Goal: Task Accomplishment & Management: Complete application form

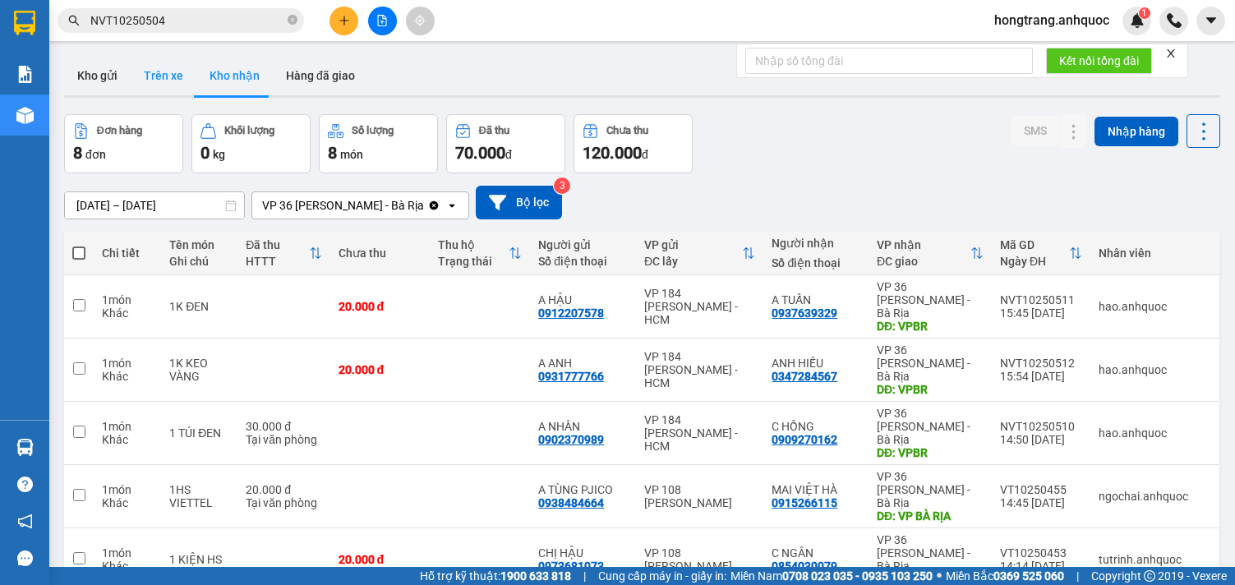
click at [169, 81] on button "Trên xe" at bounding box center [164, 75] width 66 height 39
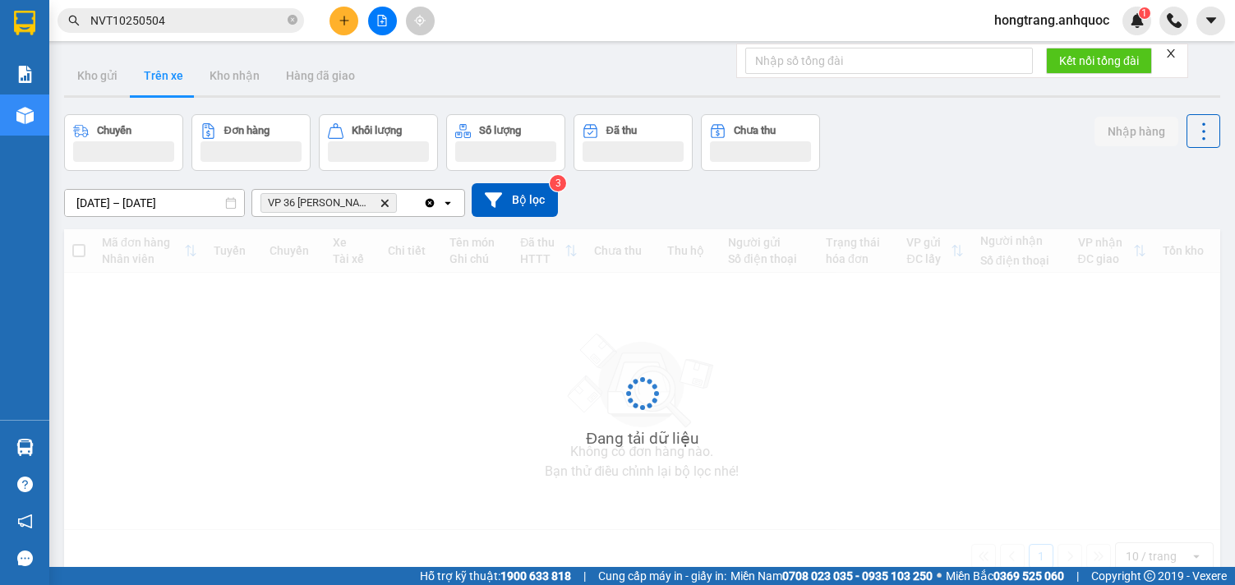
type input "[DATE] – [DATE]"
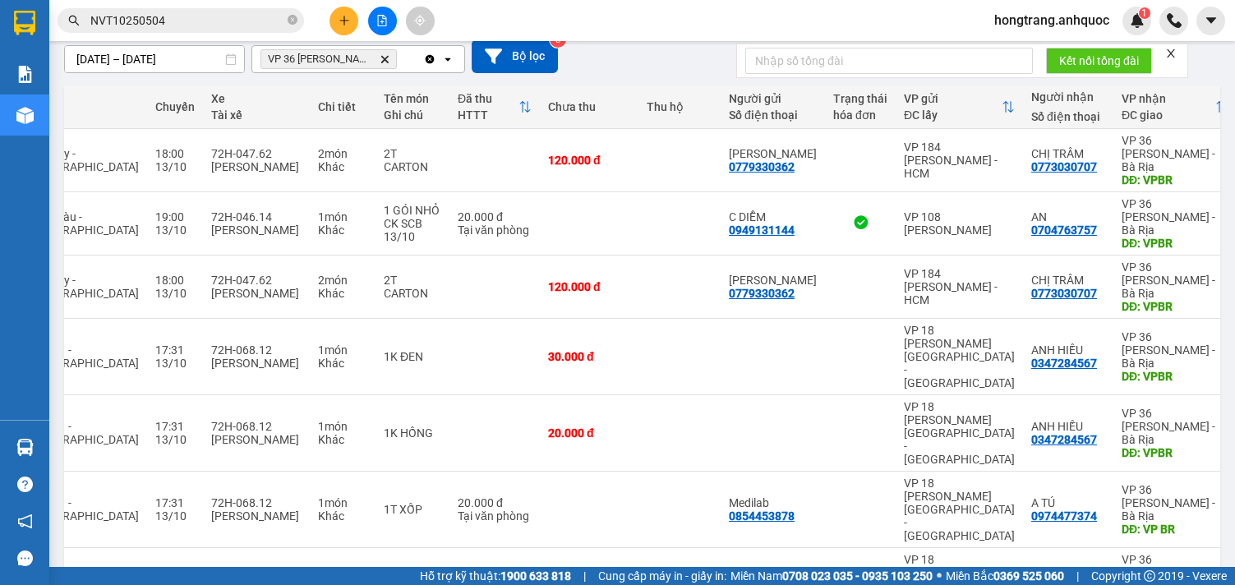
scroll to position [0, 190]
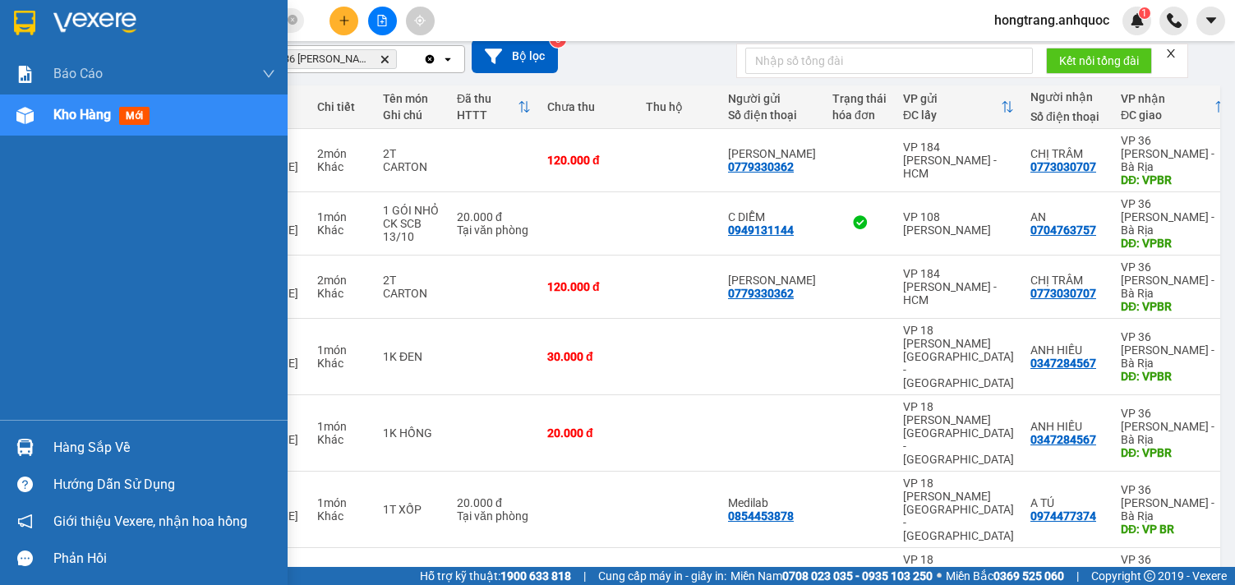
drag, startPoint x: 9, startPoint y: 215, endPoint x: 90, endPoint y: 214, distance: 80.5
click at [9, 215] on div "Báo cáo Báo cáo dòng tiền (nhân viên) Doanh số tạo đơn theo VP gửi (nhà xe) Doa…" at bounding box center [144, 236] width 288 height 366
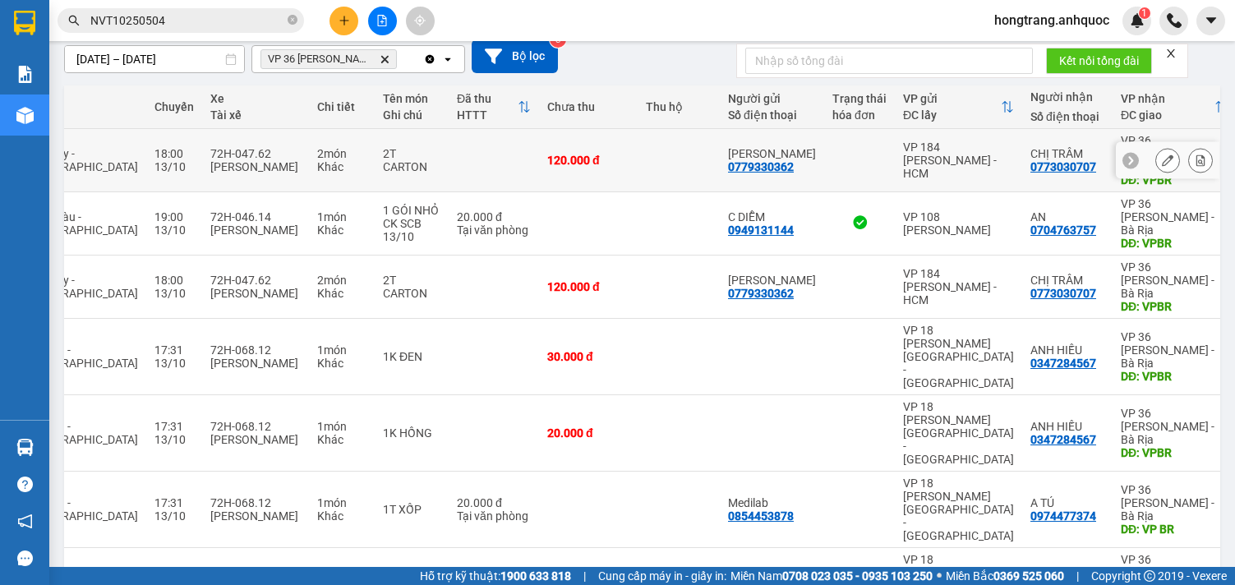
click at [1196, 154] on icon at bounding box center [1200, 160] width 9 height 12
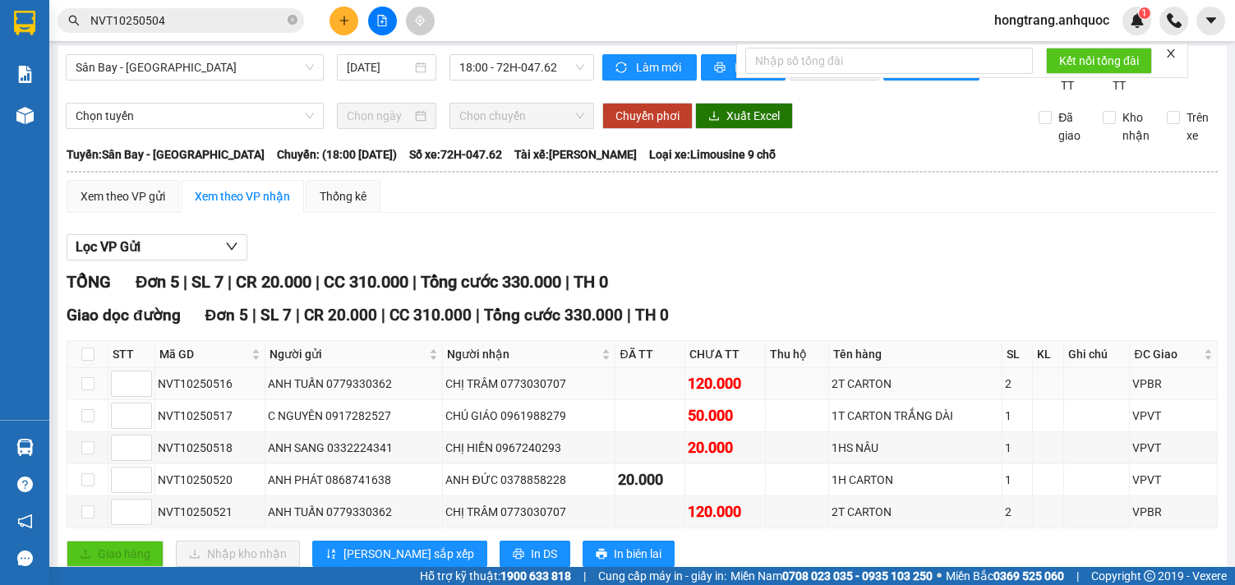
scroll to position [67, 0]
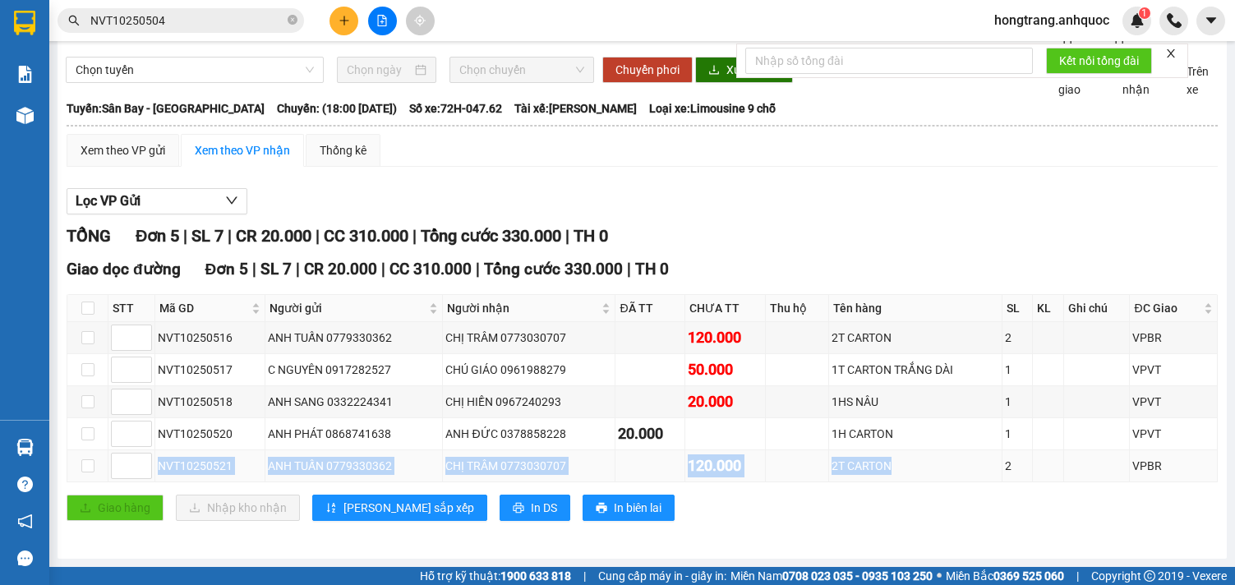
drag, startPoint x: 159, startPoint y: 461, endPoint x: 893, endPoint y: 477, distance: 734.7
click at [893, 477] on tr "NVT10250521 ANH TUẤN 0779330362 CHỊ TRÂM 0773030707 120.000 2T CARTON 2 VPBR" at bounding box center [642, 466] width 1150 height 32
copy tr "NVT10250521 ANH TUẤN 0779330362 CHỊ TRÂM 0773030707 120.000 2T CARTON"
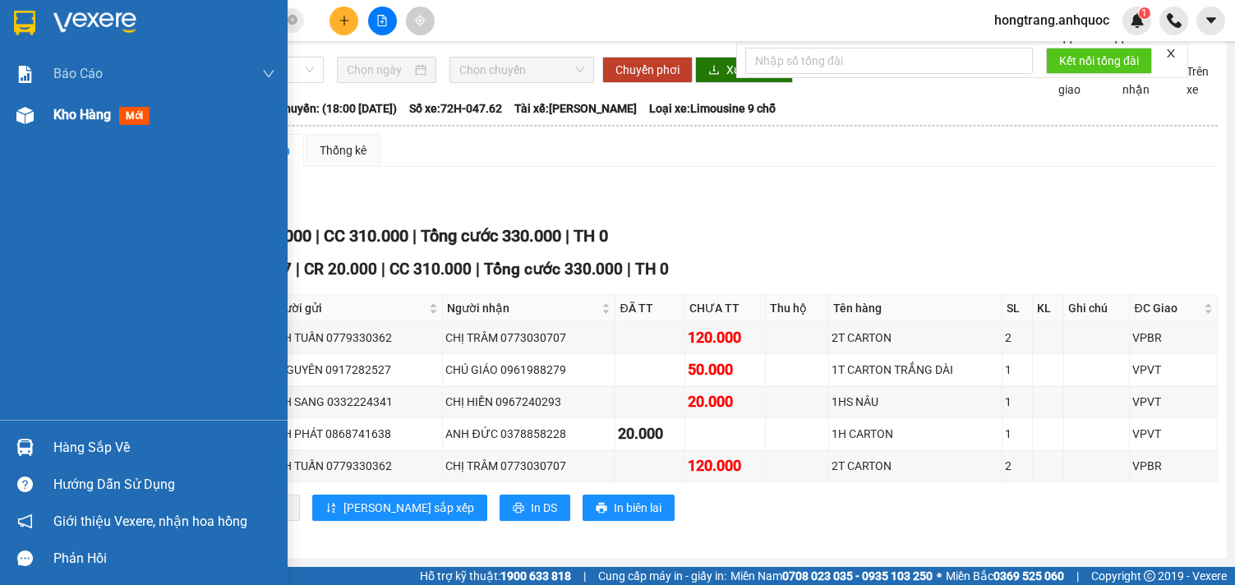
click at [35, 127] on div at bounding box center [25, 115] width 29 height 29
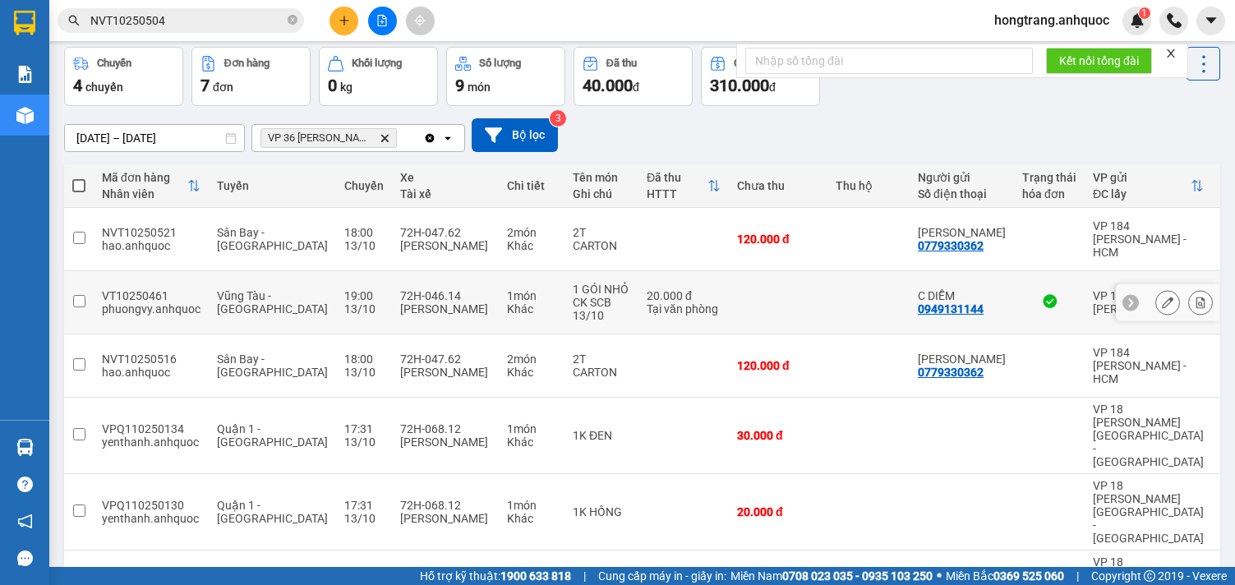
click at [1195, 297] on icon at bounding box center [1201, 303] width 12 height 12
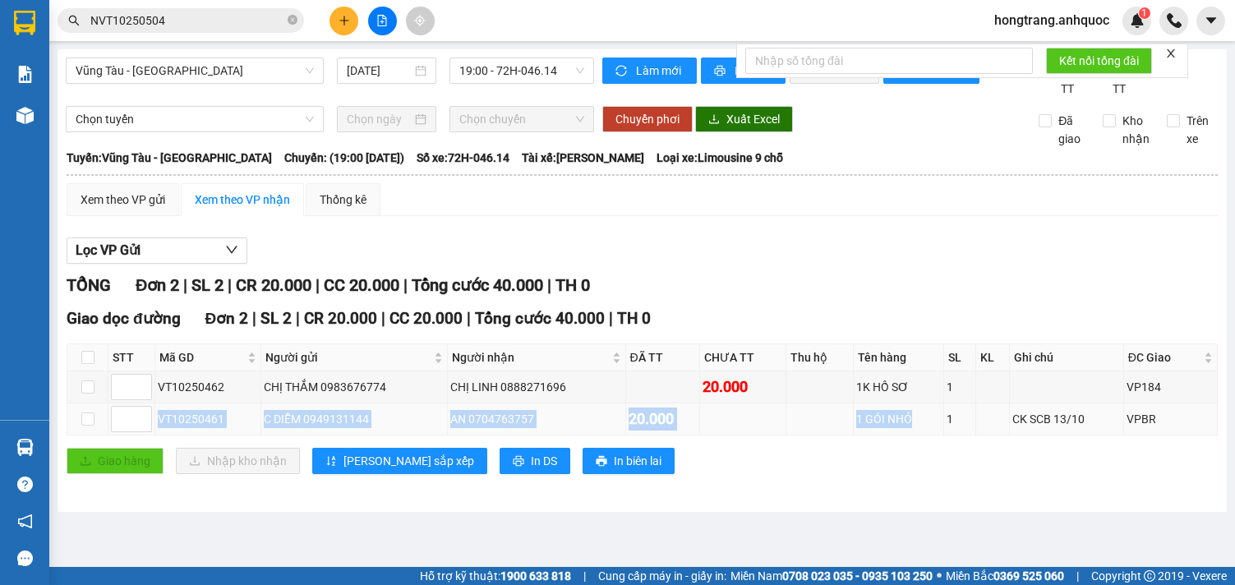
drag, startPoint x: 159, startPoint y: 434, endPoint x: 919, endPoint y: 430, distance: 760.0
click at [919, 430] on tr "VT10250461 C DIỄM 0949131144 AN 0704763757 20.000 1 GÓI NHỎ 1 CK SCB 13/10 VPBR" at bounding box center [642, 419] width 1150 height 32
copy tr "VT10250461 C DIỄM 0949131144 AN 0704763757 20.000 1 GÓI NHỎ"
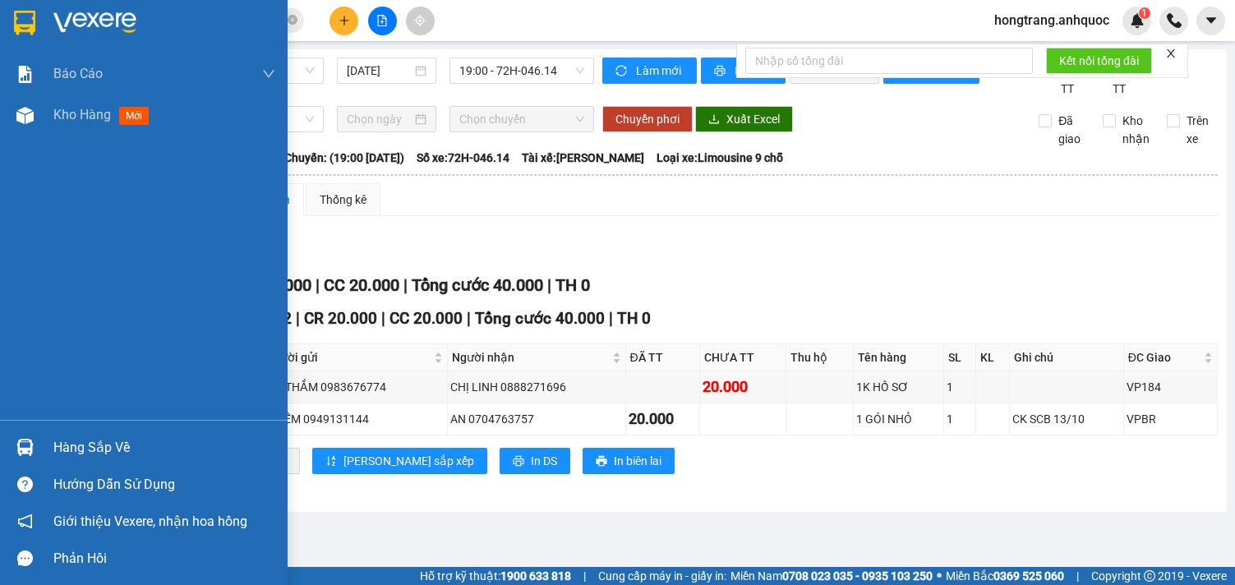
drag, startPoint x: 9, startPoint y: 248, endPoint x: 96, endPoint y: 235, distance: 88.1
click at [9, 248] on div "Báo cáo Báo cáo dòng tiền (nhân viên) Doanh số tạo đơn theo VP gửi (nhà xe) Doa…" at bounding box center [144, 236] width 288 height 366
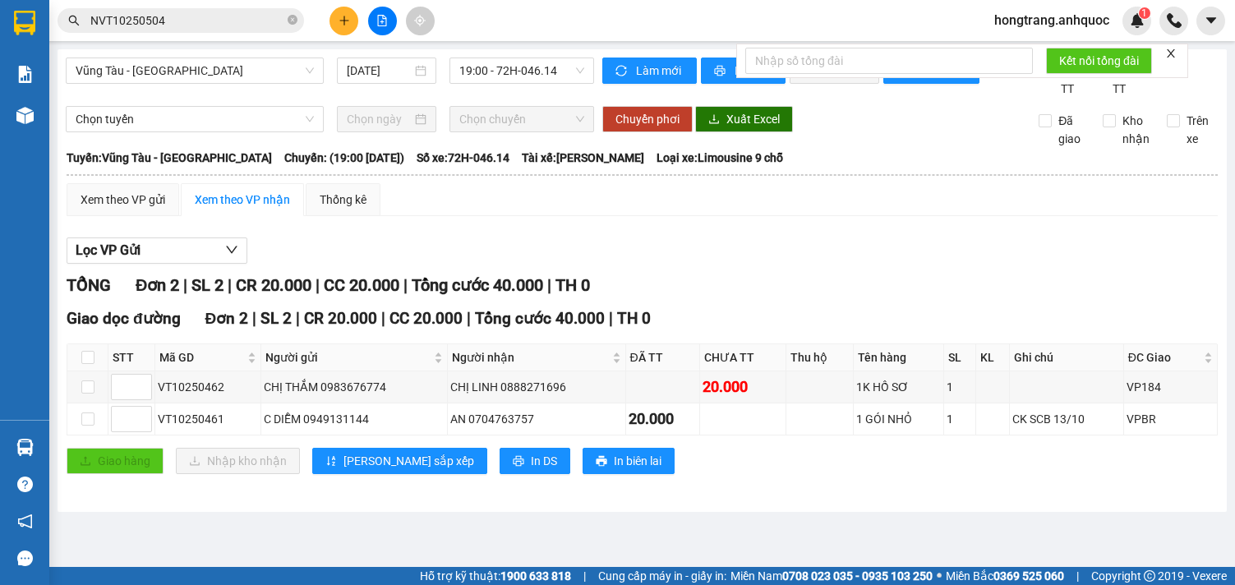
click at [348, 18] on icon "plus" at bounding box center [345, 21] width 12 height 12
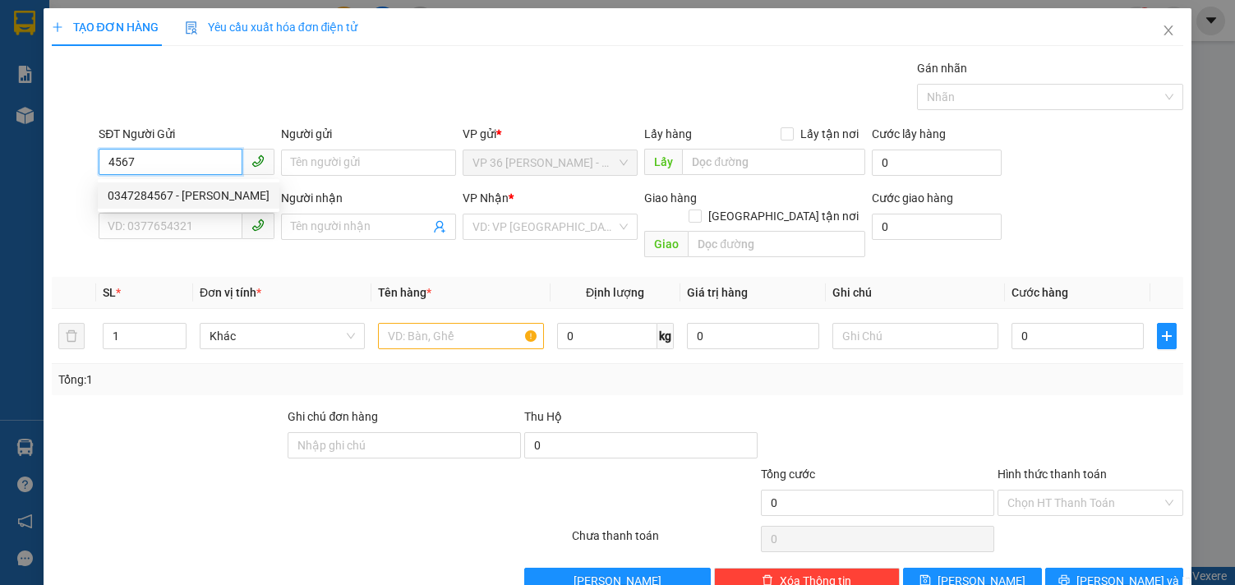
click at [159, 196] on div "0347284567 - [PERSON_NAME]" at bounding box center [189, 196] width 162 height 18
type input "0347284567"
type input "ANH HIẾU"
type input "0347284567"
type input "ANH HIẾU"
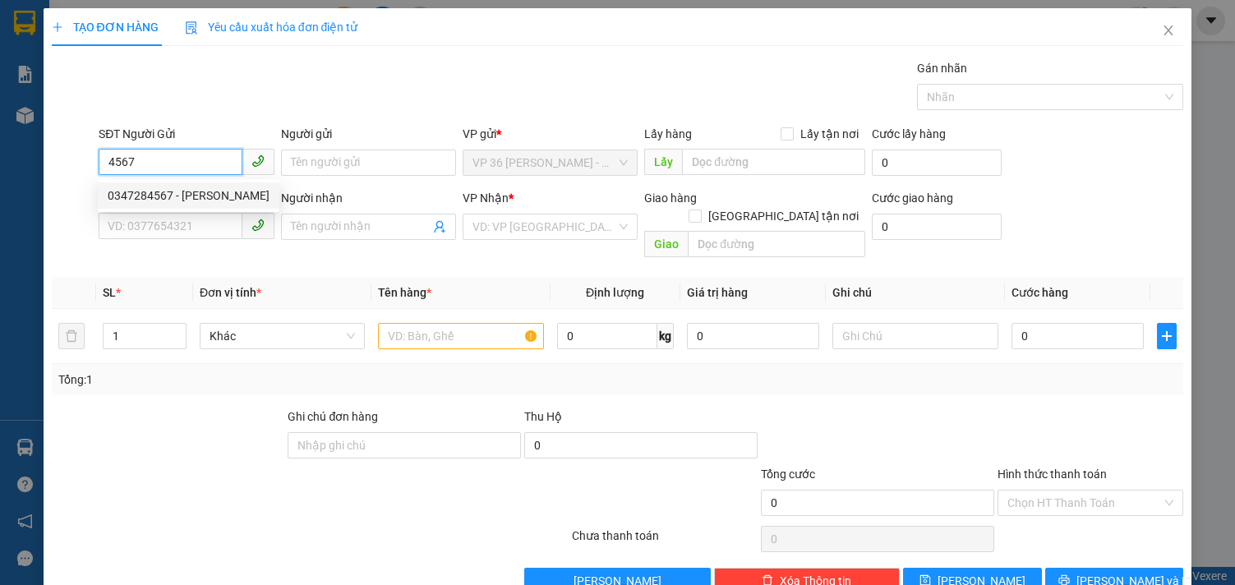
type input "VPQ1"
type input "SCB 13/10 THANH"
type input "20.000"
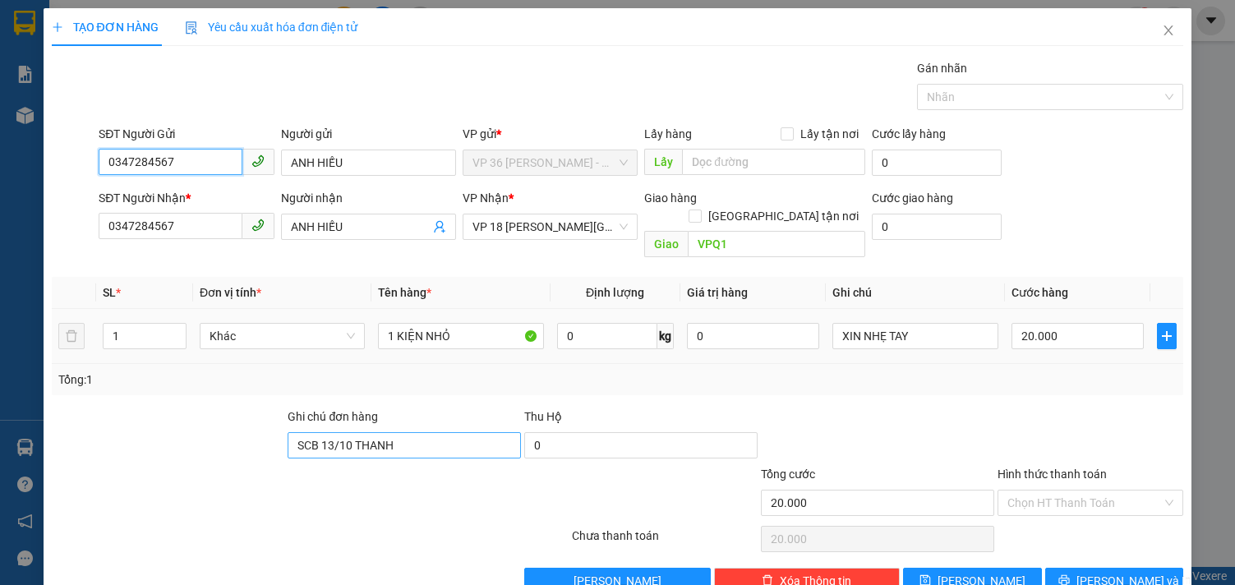
type input "0347284567"
click at [322, 435] on input "SCB 13/10 THANH" at bounding box center [404, 445] width 233 height 26
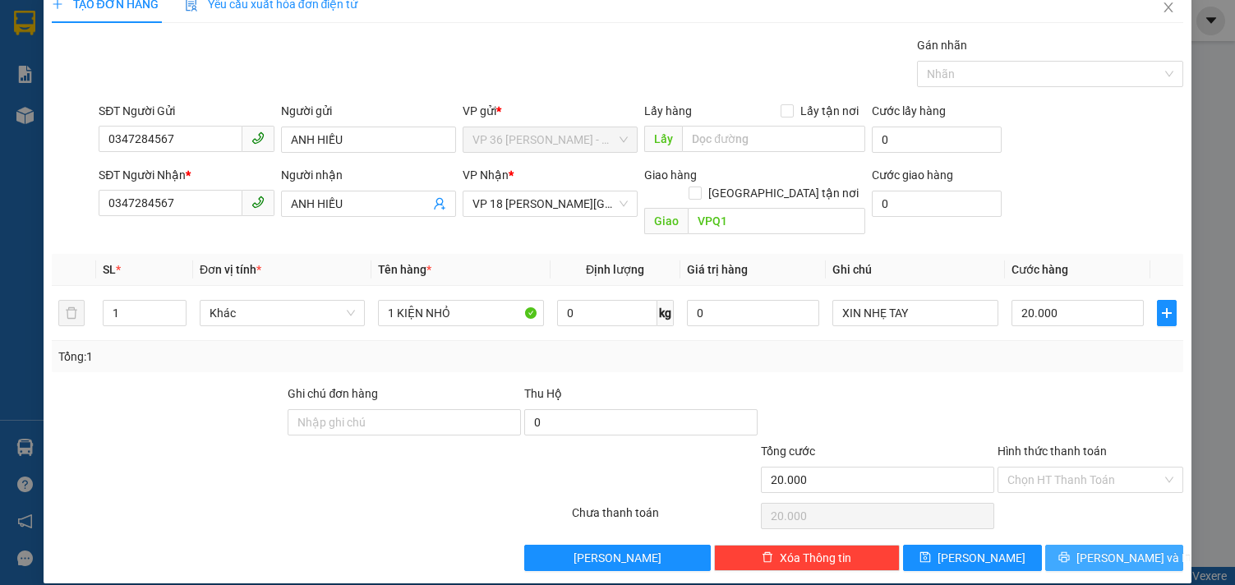
click at [1084, 547] on button "[PERSON_NAME] và In" at bounding box center [1114, 558] width 139 height 26
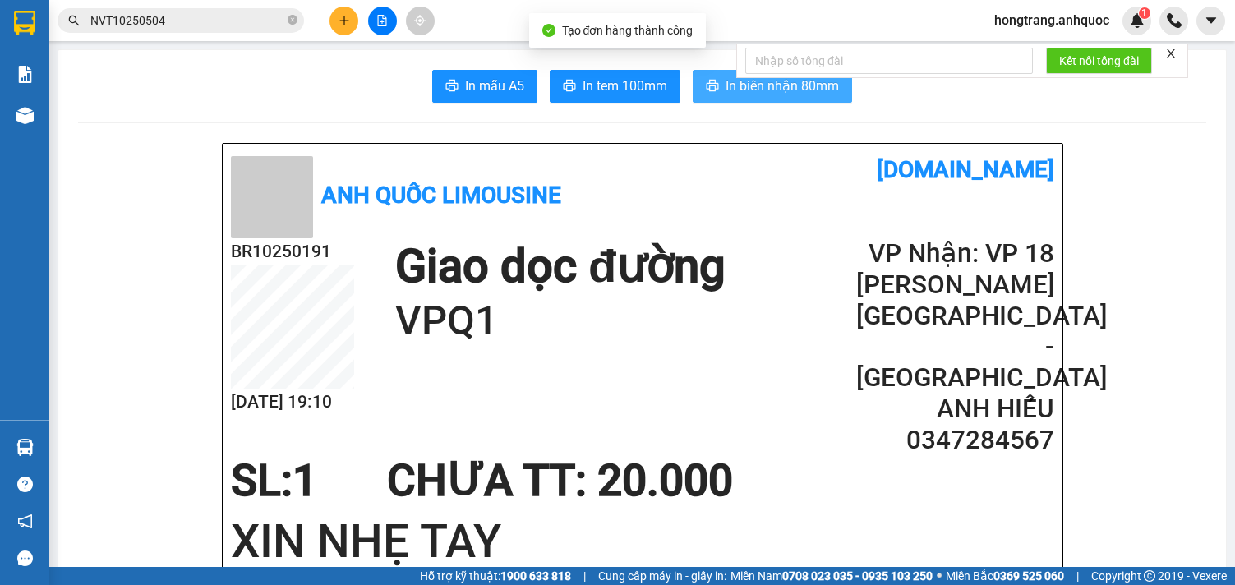
click at [727, 88] on span "In biên nhận 80mm" at bounding box center [781, 86] width 113 height 21
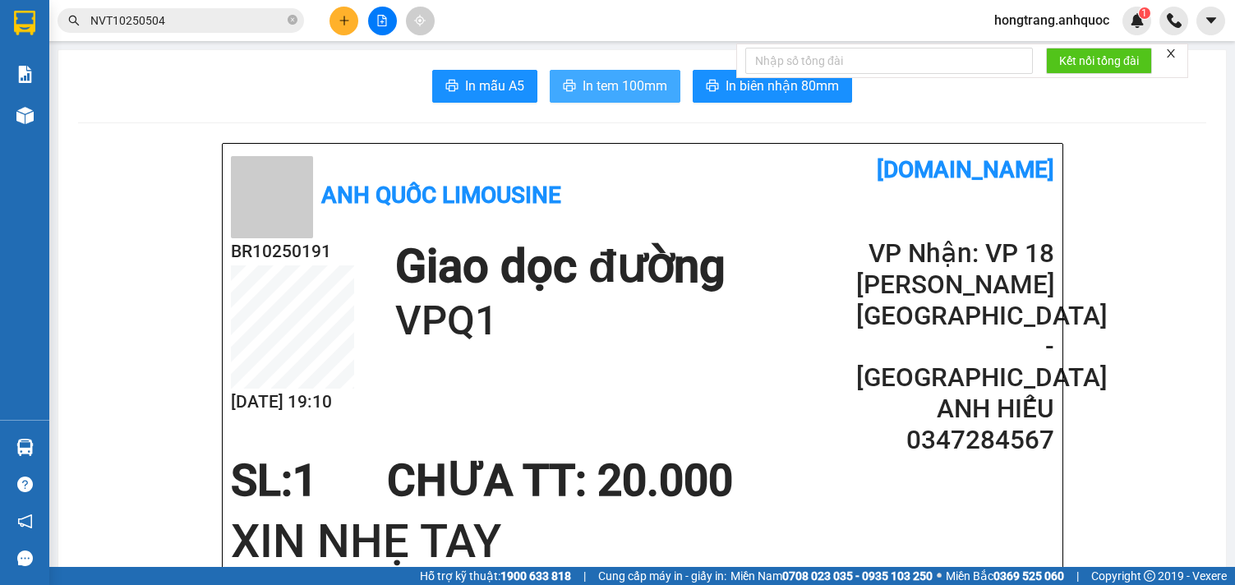
drag, startPoint x: 577, startPoint y: 66, endPoint x: 577, endPoint y: 82, distance: 16.4
click at [583, 86] on span "In tem 100mm" at bounding box center [625, 86] width 85 height 21
click at [21, 109] on img at bounding box center [24, 115] width 17 height 17
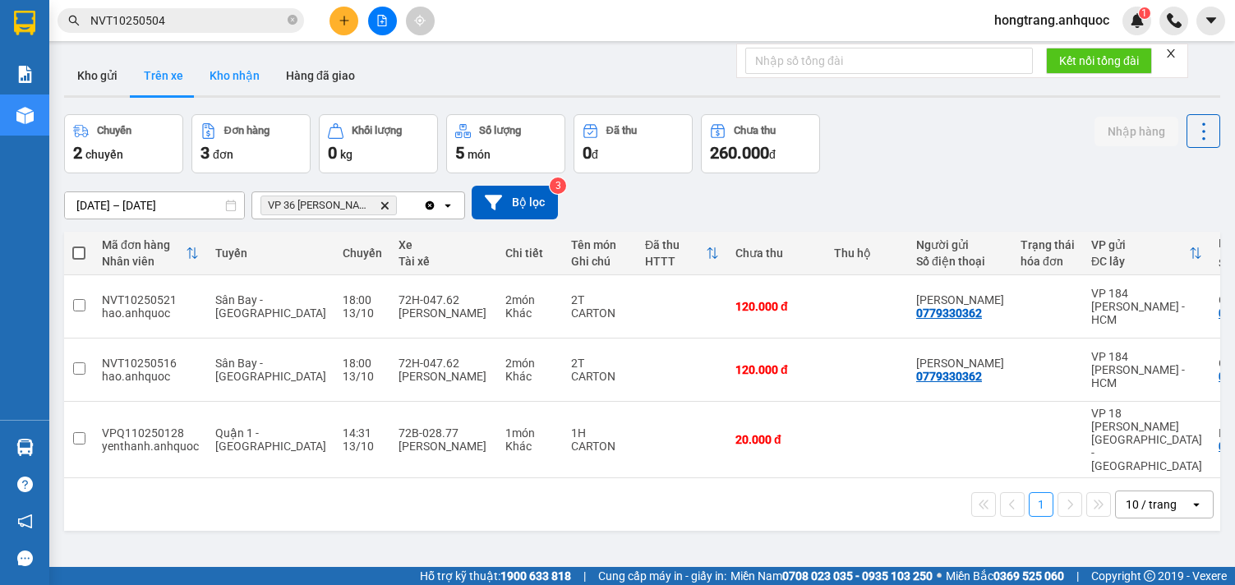
click at [238, 75] on button "Kho nhận" at bounding box center [234, 75] width 76 height 39
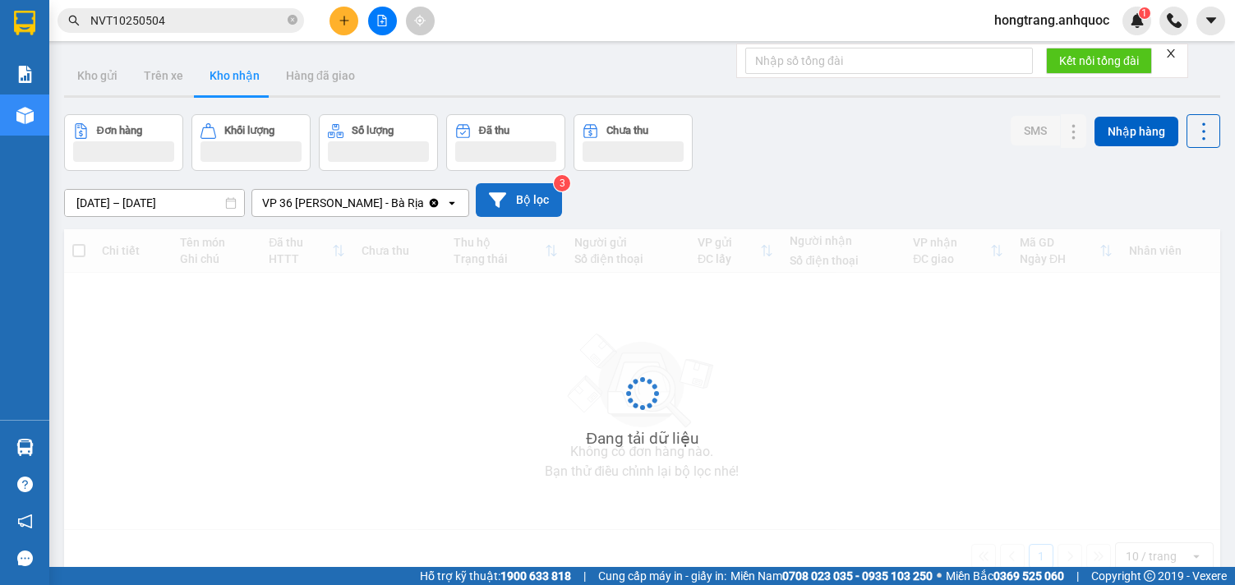
type input "[DATE] – [DATE]"
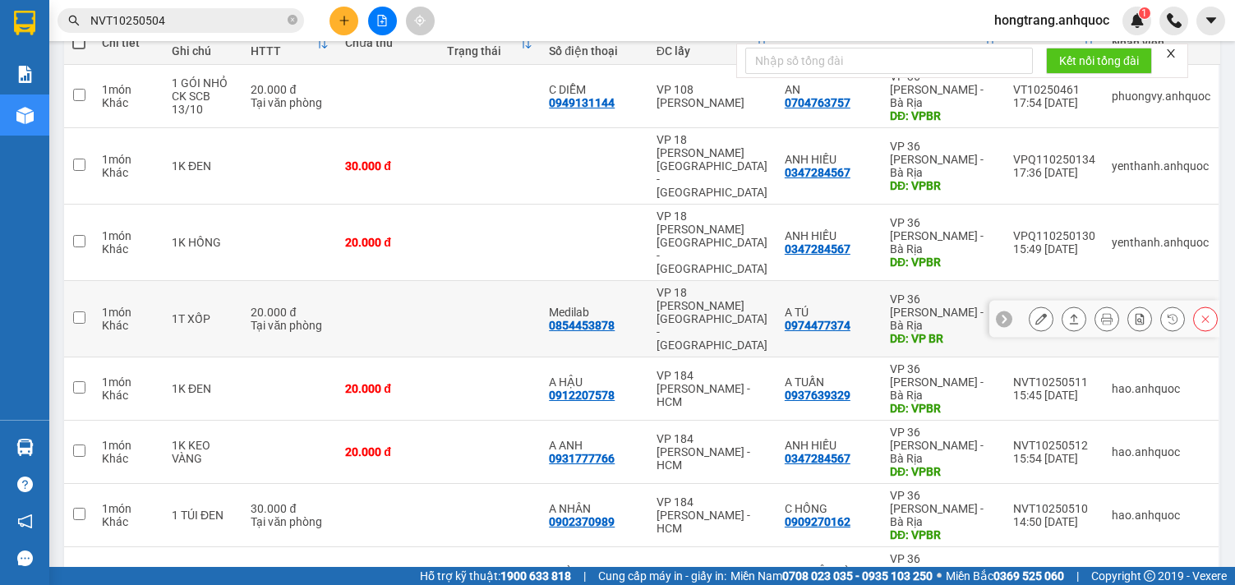
scroll to position [174, 0]
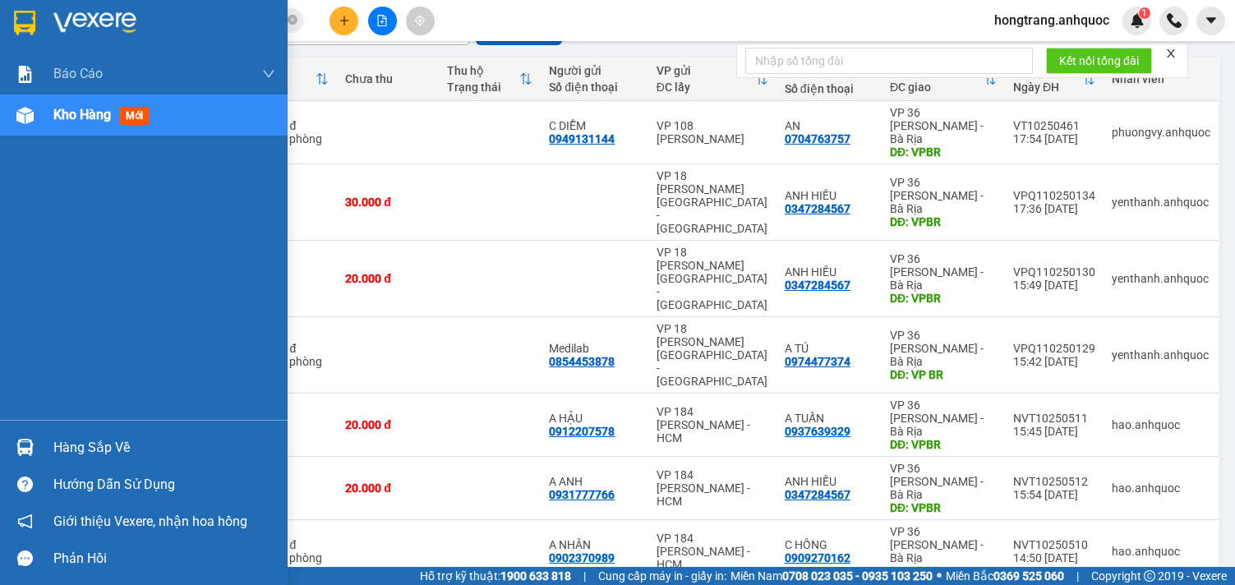
click at [9, 270] on div "Báo cáo Báo cáo dòng tiền (nhân viên) Doanh số tạo đơn theo VP gửi (nhà xe) Doa…" at bounding box center [144, 236] width 288 height 366
drag, startPoint x: 9, startPoint y: 312, endPoint x: 270, endPoint y: 98, distance: 338.0
click at [12, 312] on div "Báo cáo Báo cáo dòng tiền (nhân viên) Doanh số tạo đơn theo VP gửi (nhà xe) Doa…" at bounding box center [144, 236] width 288 height 366
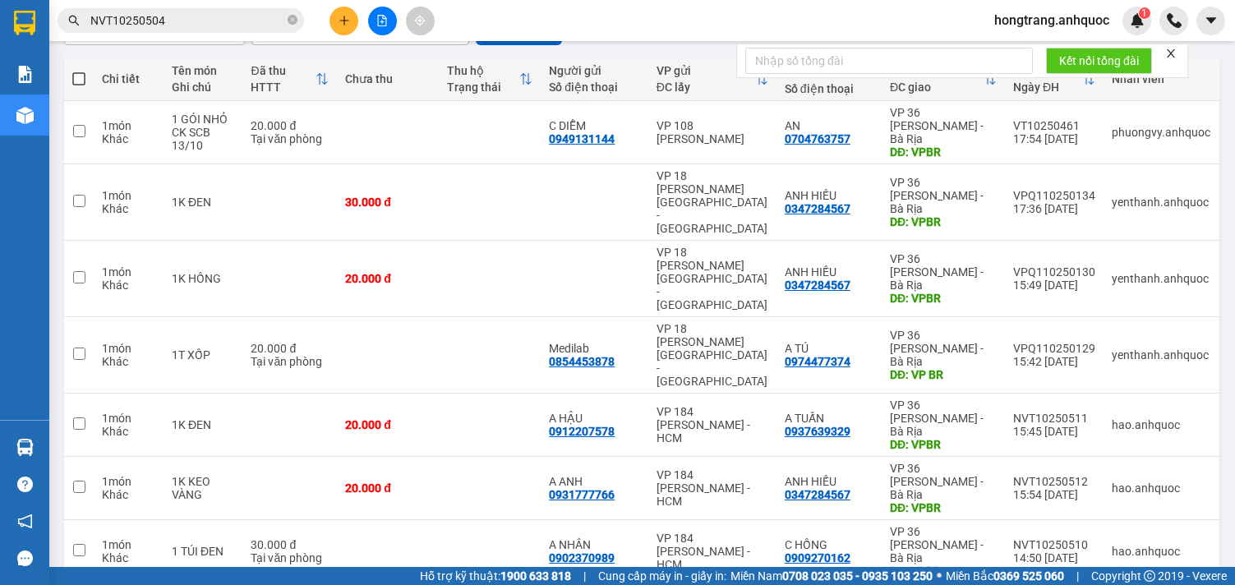
click at [259, 16] on input "NVT10250504" at bounding box center [187, 21] width 194 height 18
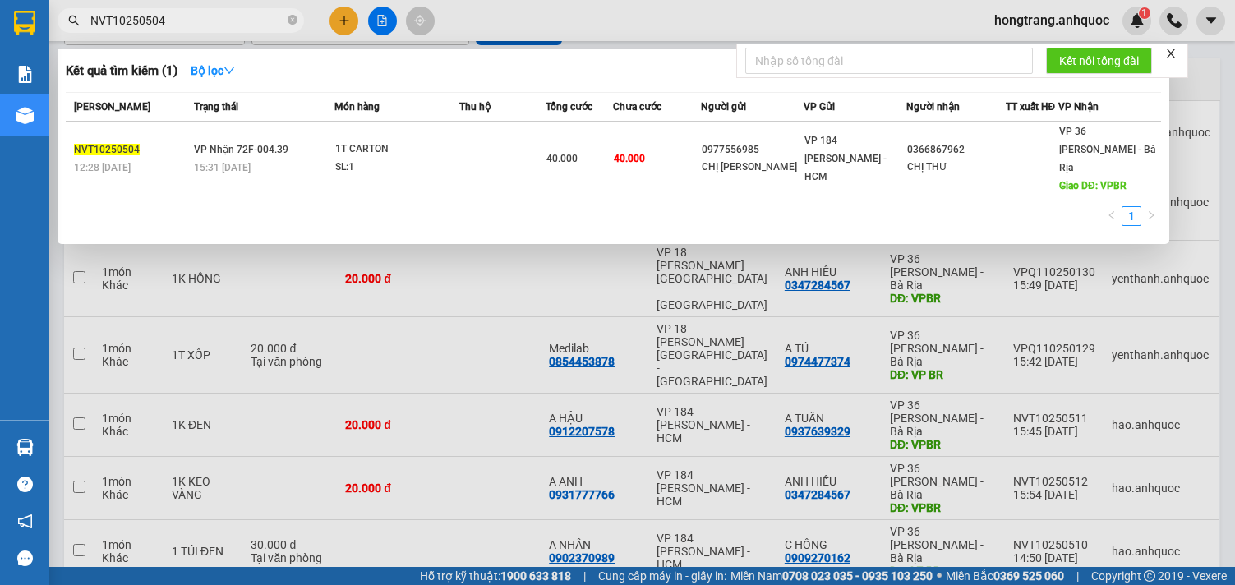
click at [259, 16] on input "NVT10250504" at bounding box center [187, 21] width 194 height 18
paste input "VT10250449"
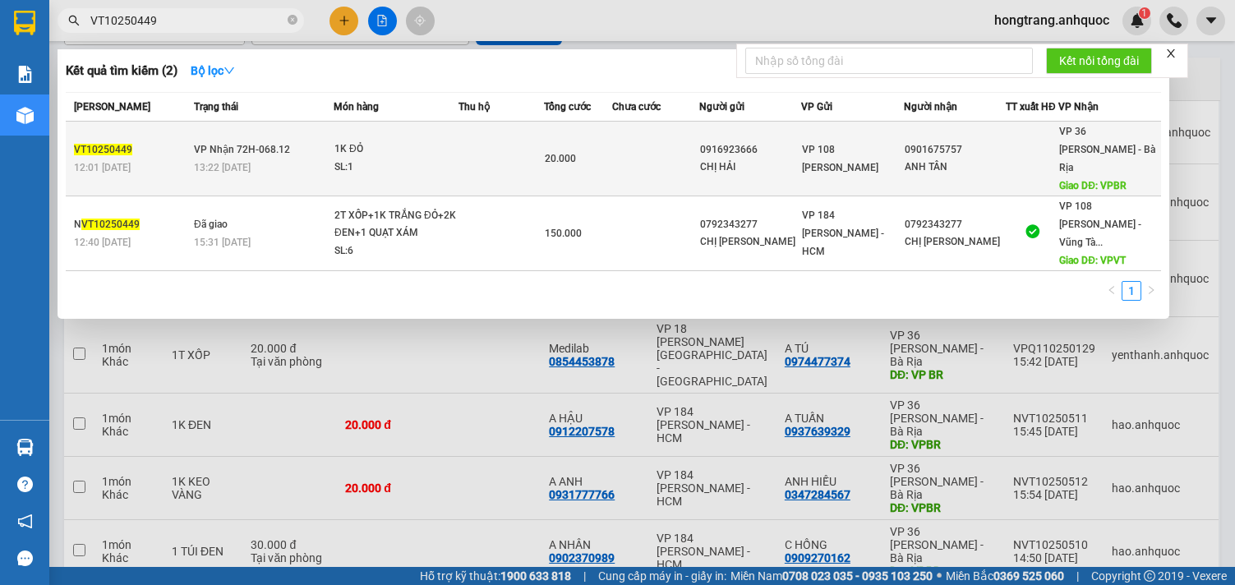
type input "VT10250449"
click at [333, 159] on div "13:22 [DATE]" at bounding box center [263, 168] width 139 height 18
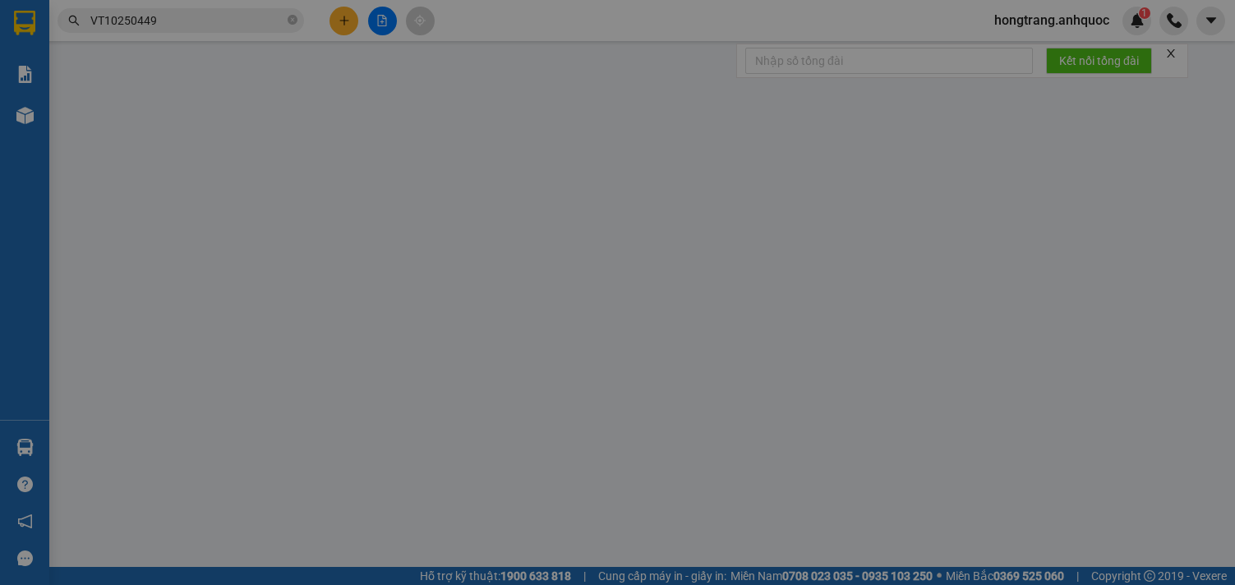
type input "0916923666"
type input "CHỊ HẢI"
type input "0901675757"
type input "ANH TÂN"
type input "VPBR"
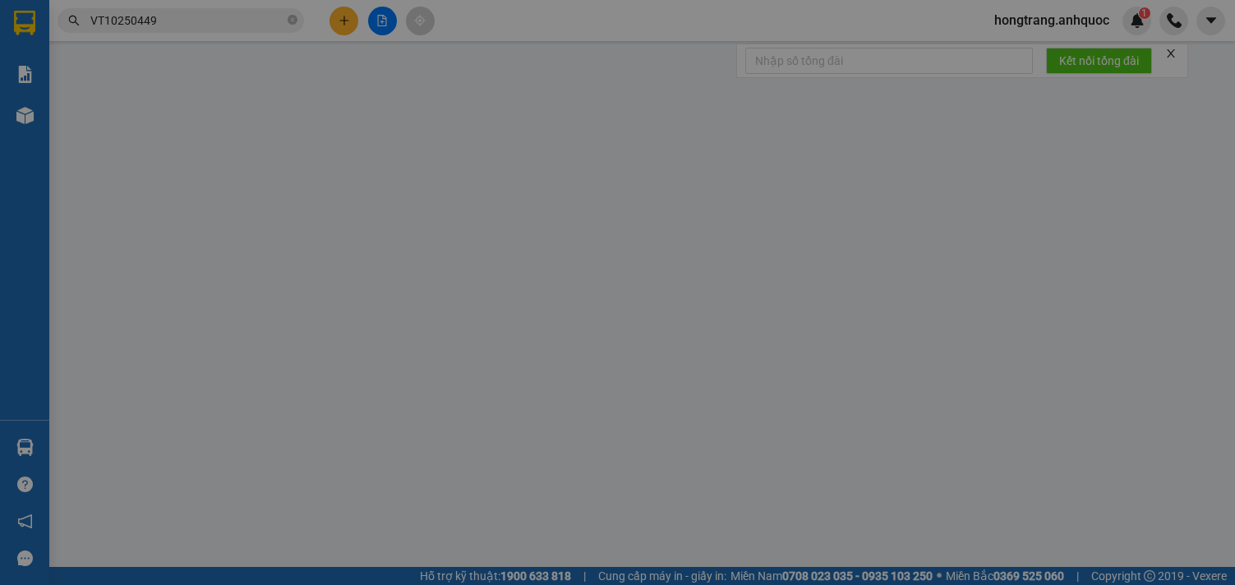
type input "20.000"
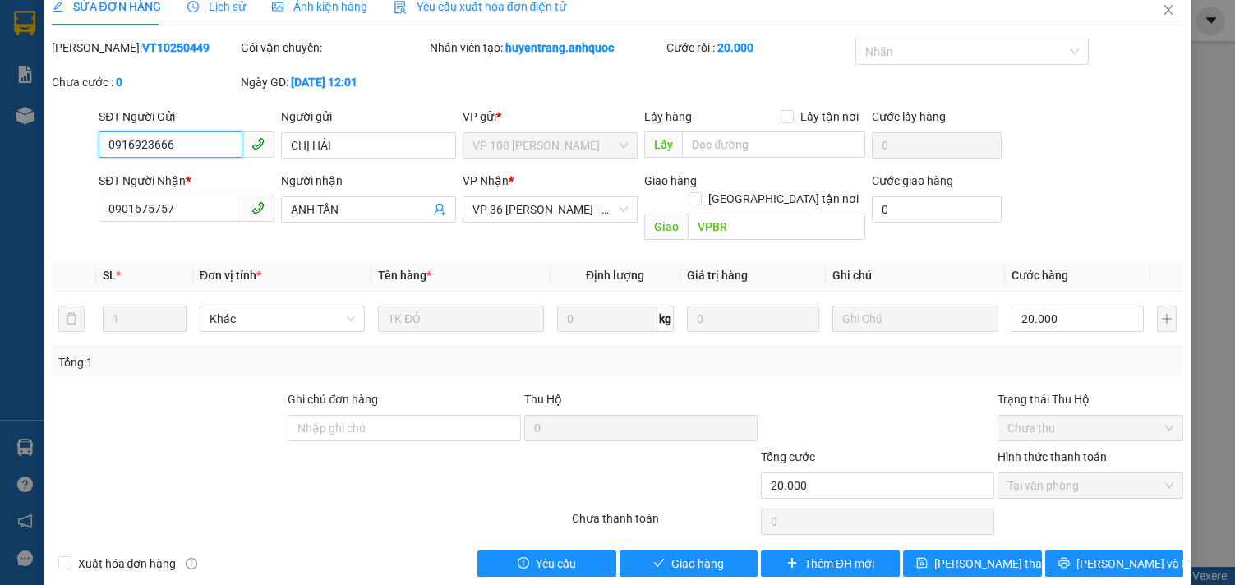
scroll to position [26, 0]
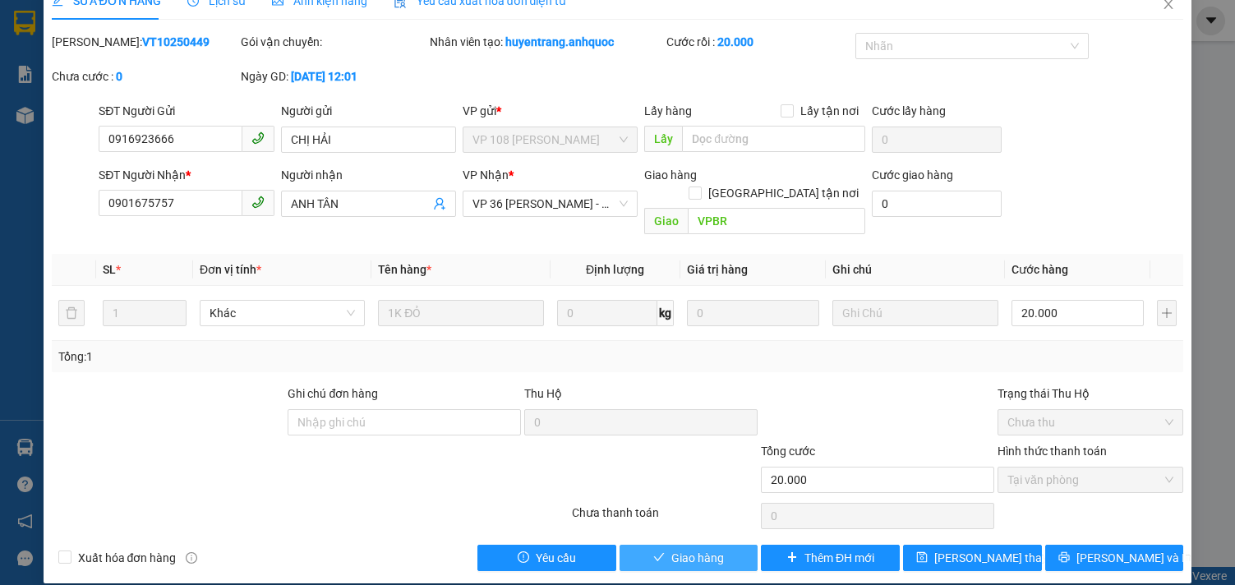
click at [679, 549] on span "Giao hàng" at bounding box center [697, 558] width 53 height 18
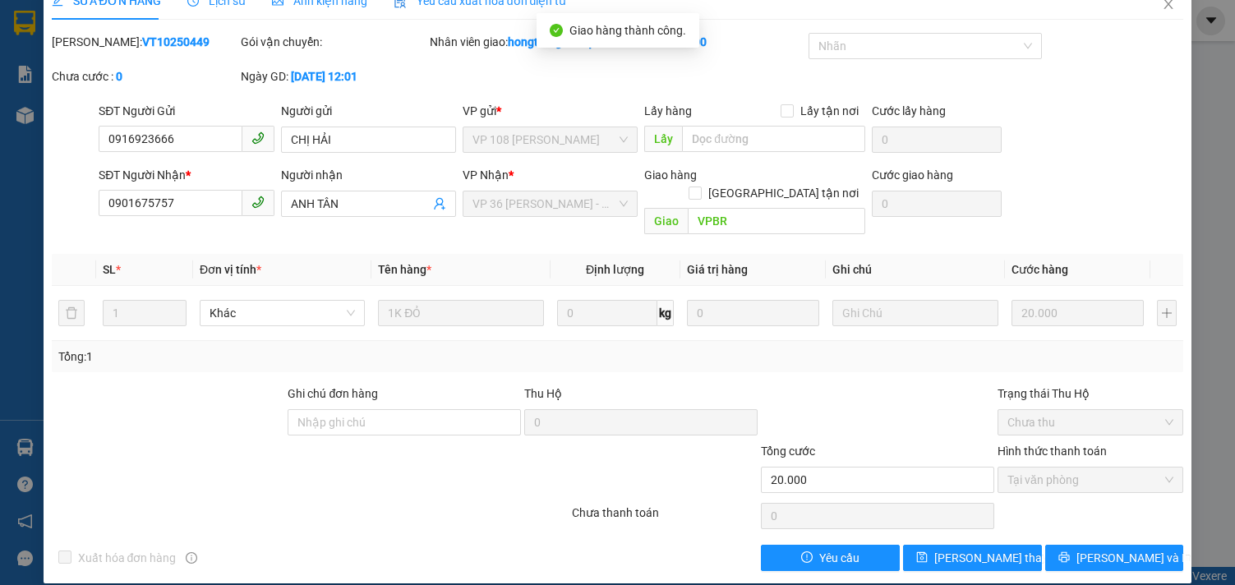
click at [58, 265] on th at bounding box center [74, 270] width 44 height 32
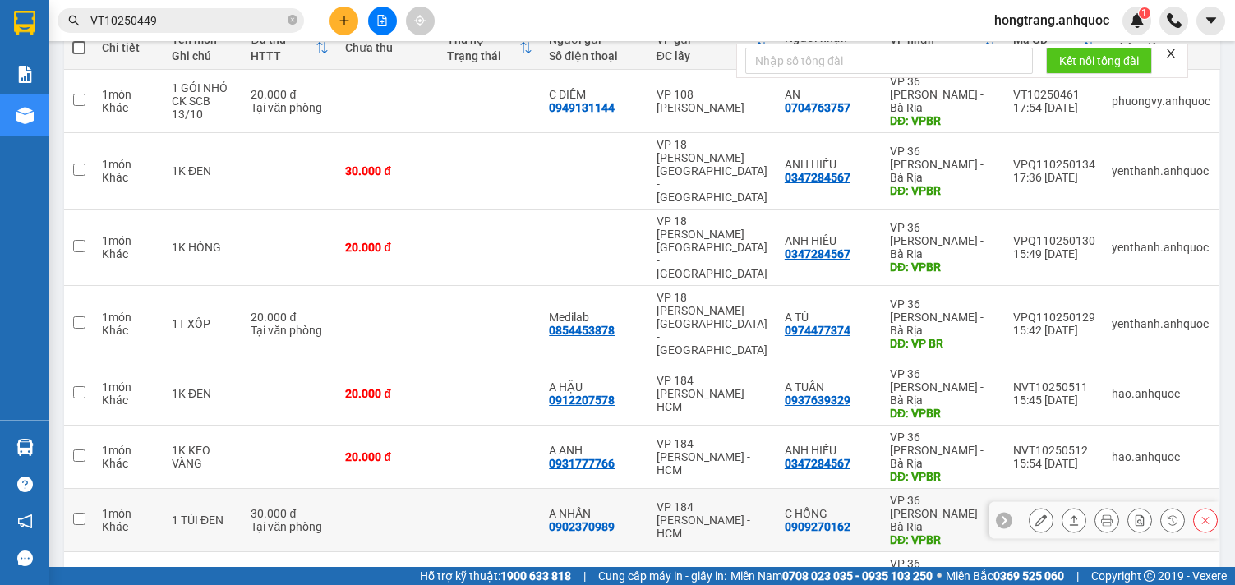
scroll to position [277, 0]
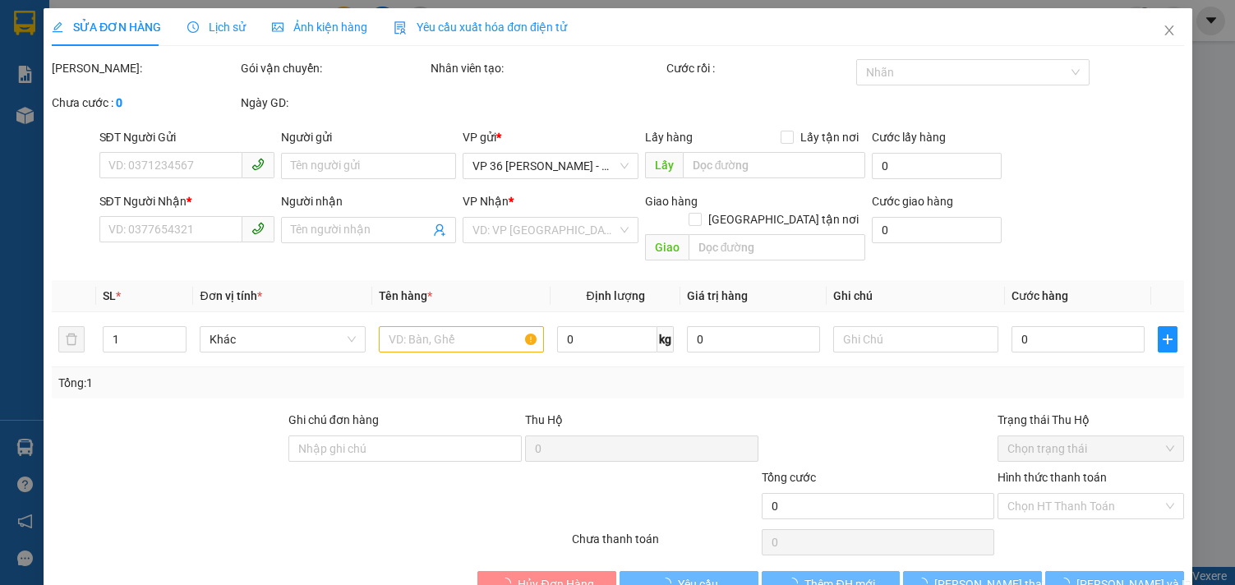
type input "0907050151"
type input "[PERSON_NAME]"
type input "0907050151"
type input "[PERSON_NAME]"
type input "VPBR"
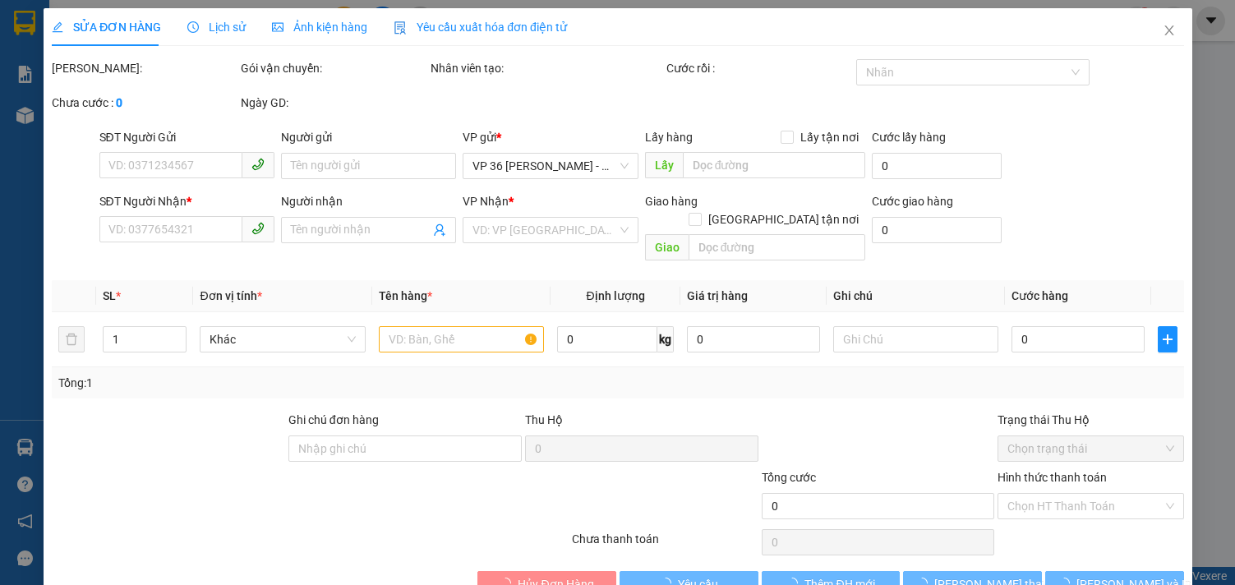
type input "20.000"
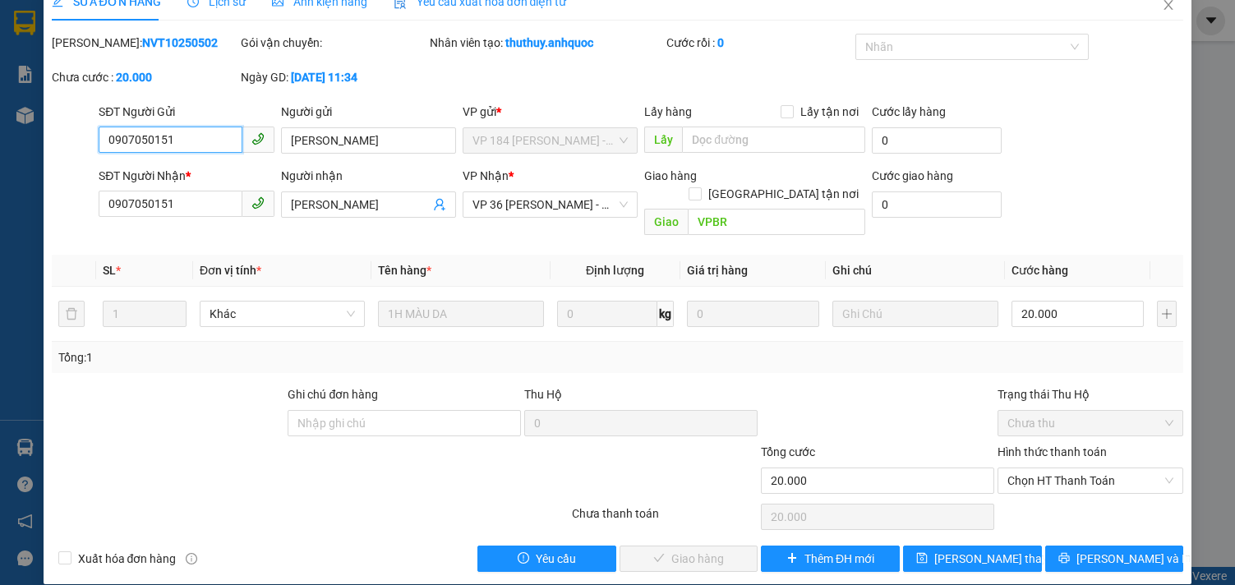
scroll to position [26, 0]
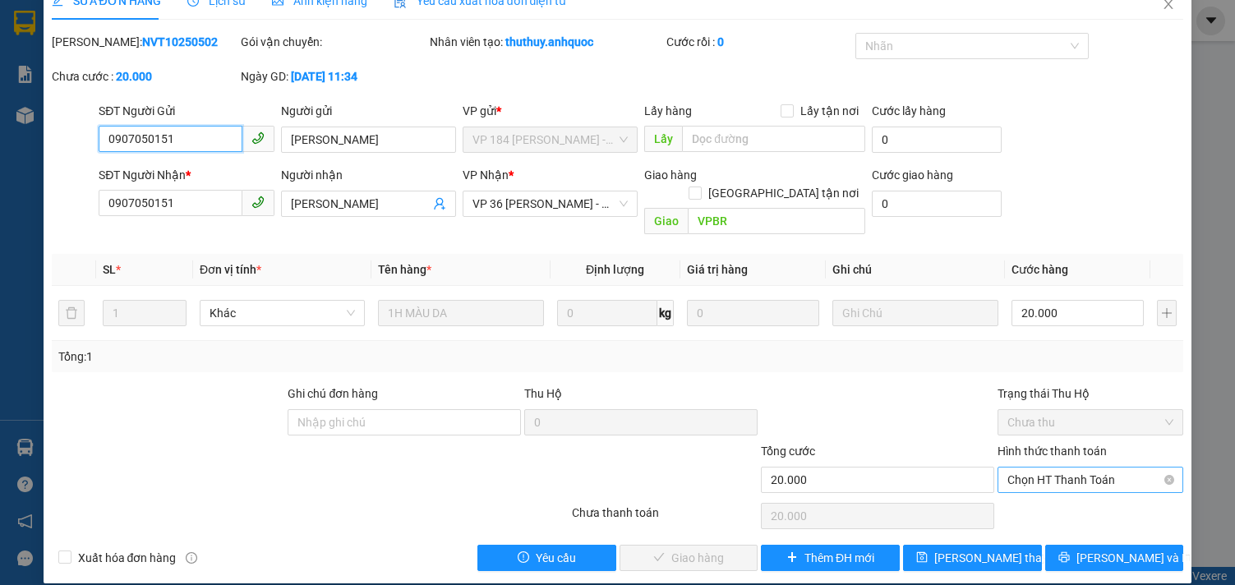
click at [1127, 467] on span "Chọn HT Thanh Toán" at bounding box center [1090, 479] width 166 height 25
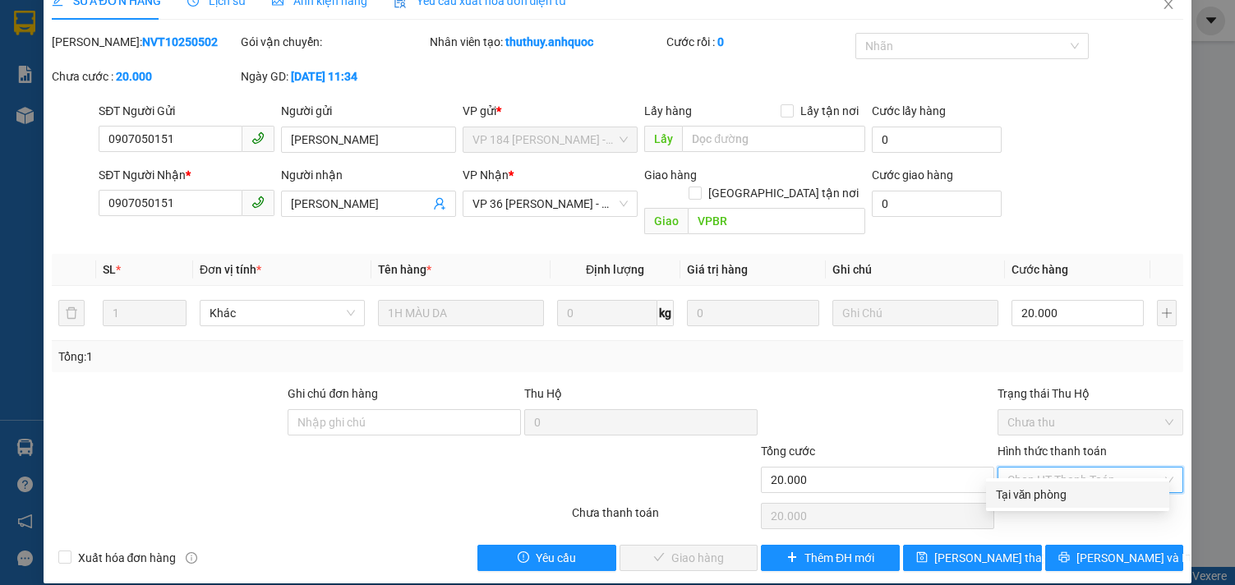
click at [1060, 491] on div "Tại văn phòng" at bounding box center [1077, 495] width 163 height 18
type input "0"
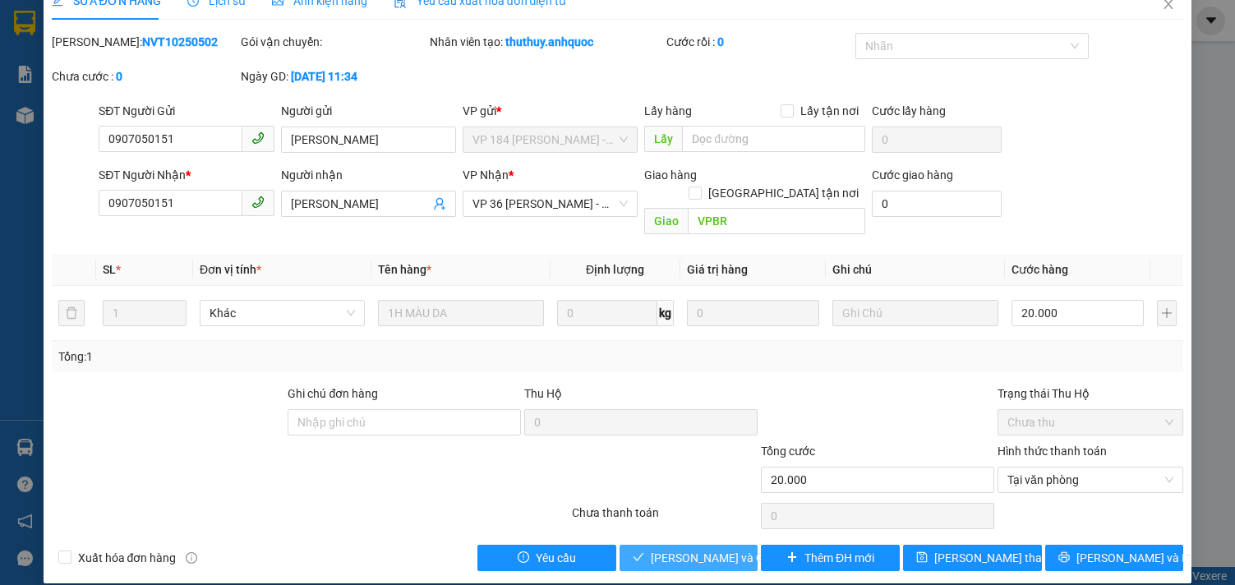
click at [727, 549] on span "[PERSON_NAME] và Giao hàng" at bounding box center [730, 558] width 158 height 18
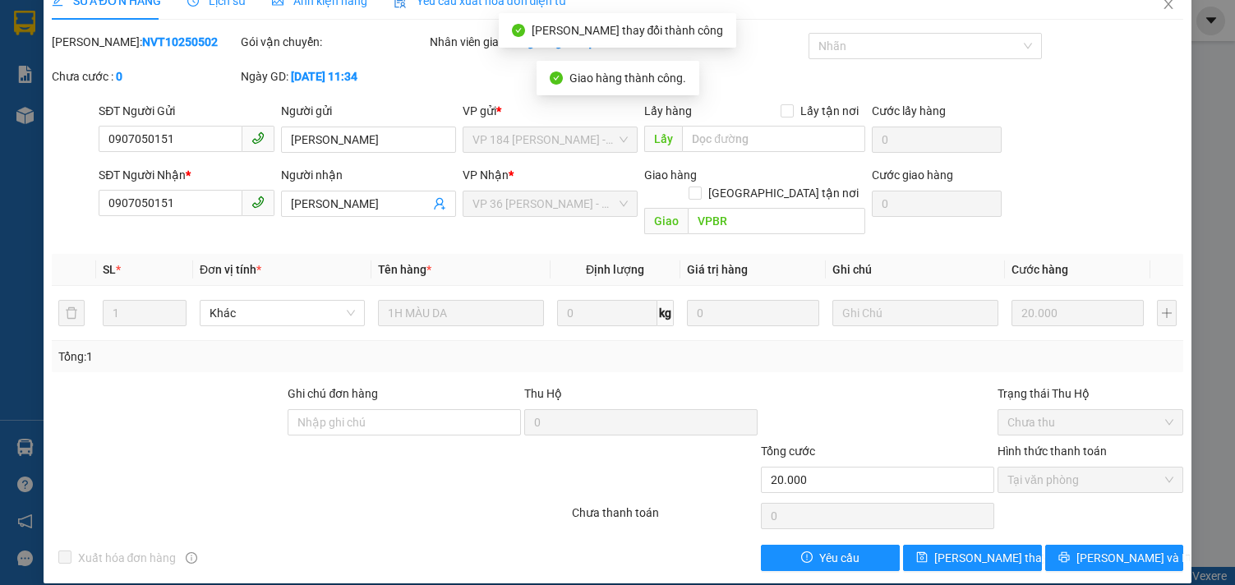
click at [97, 344] on div "Tổng: 1" at bounding box center [618, 356] width 1132 height 31
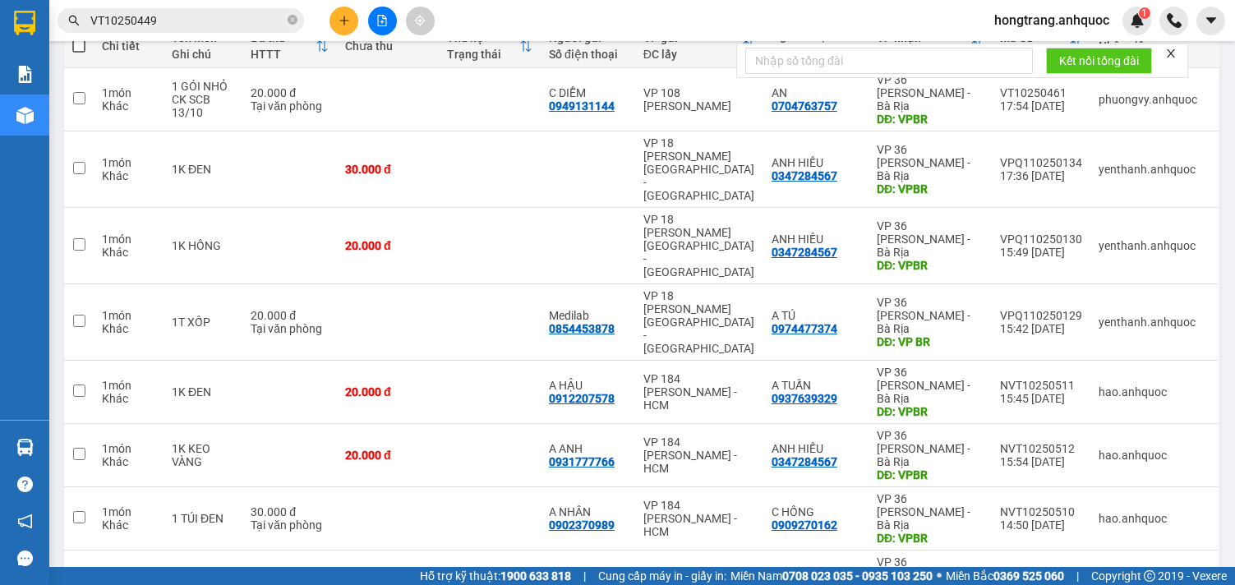
scroll to position [174, 0]
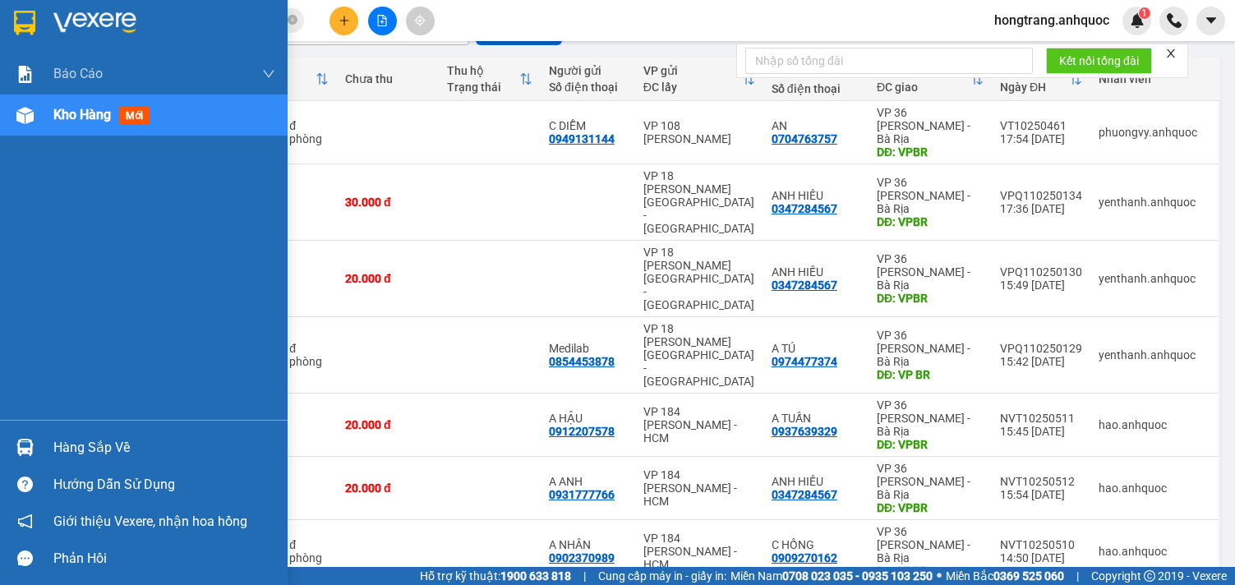
click at [9, 314] on div "Báo cáo Báo cáo dòng tiền (nhân viên) Doanh số tạo đơn theo VP gửi (nhà xe) Doa…" at bounding box center [144, 236] width 288 height 366
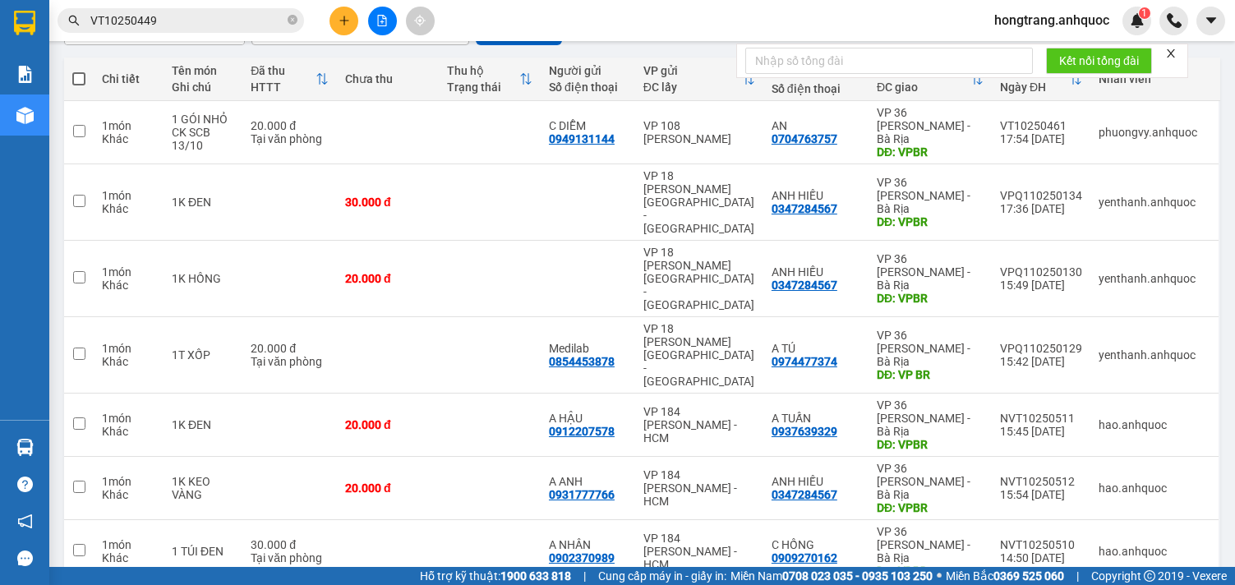
click at [241, 13] on input "VT10250449" at bounding box center [187, 21] width 194 height 18
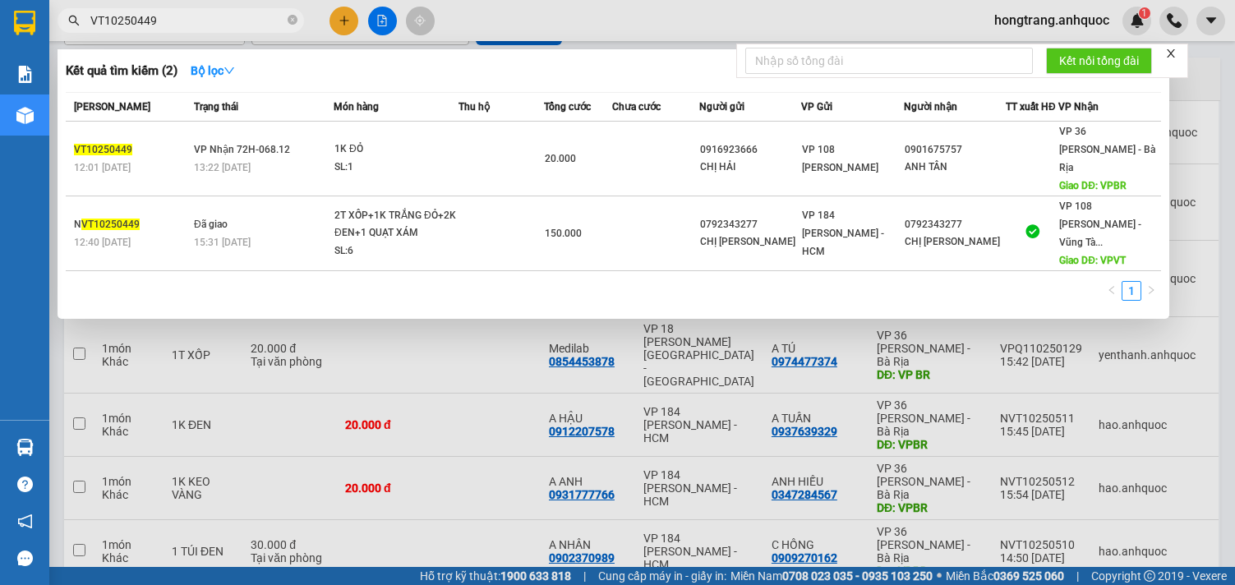
click at [241, 13] on input "VT10250449" at bounding box center [187, 21] width 194 height 18
paste input "NVT10250504"
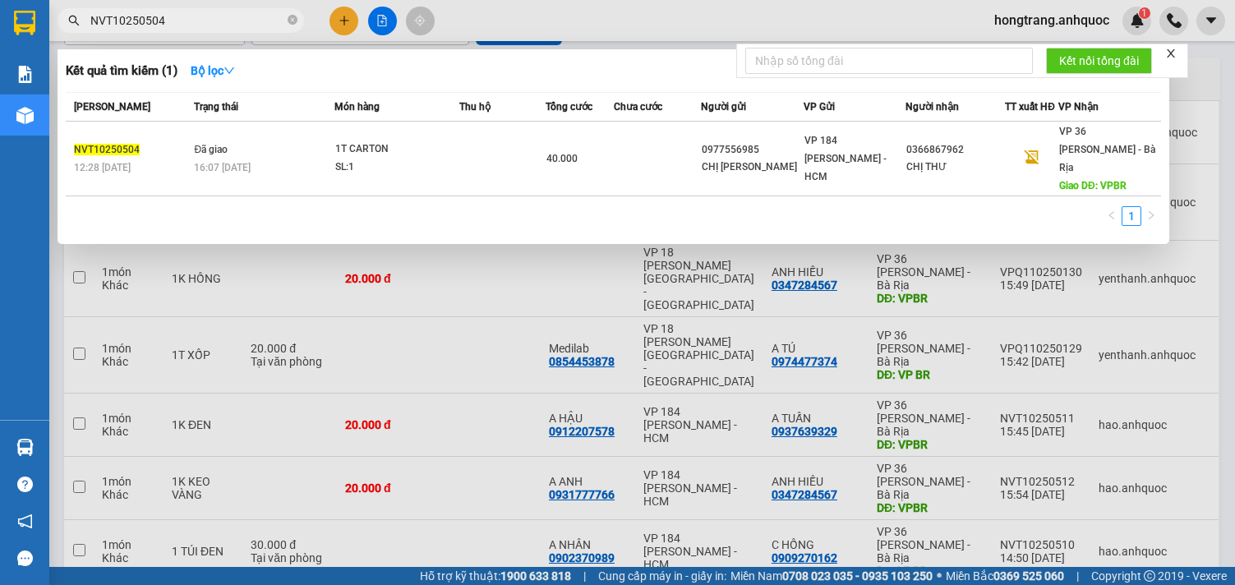
type input "NVT10250504"
click at [58, 271] on div at bounding box center [617, 292] width 1235 height 585
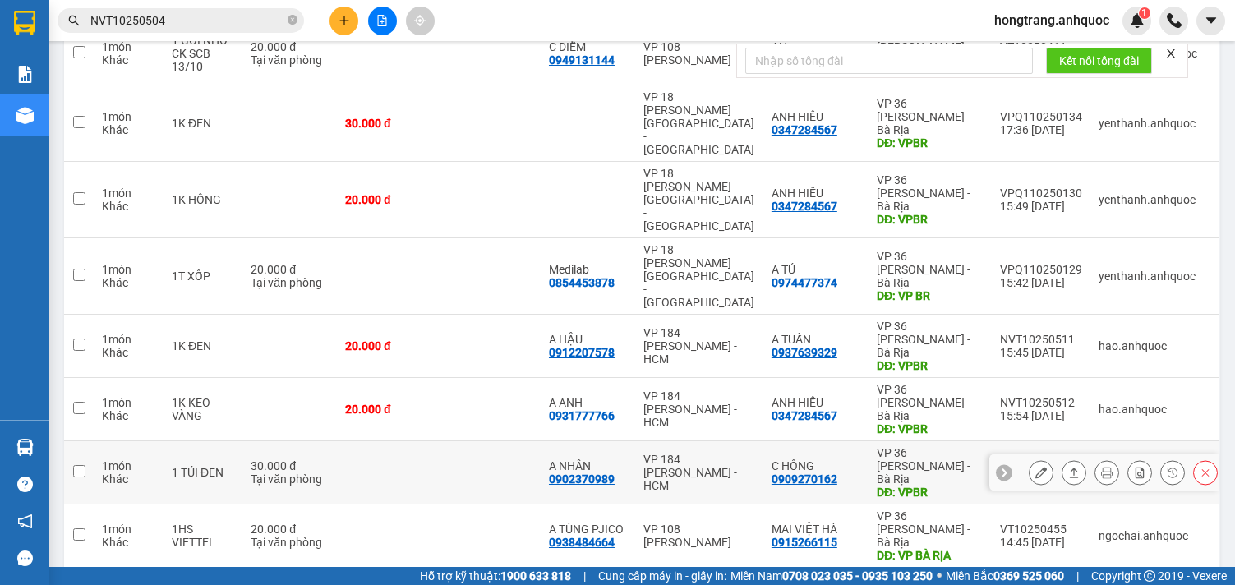
scroll to position [277, 0]
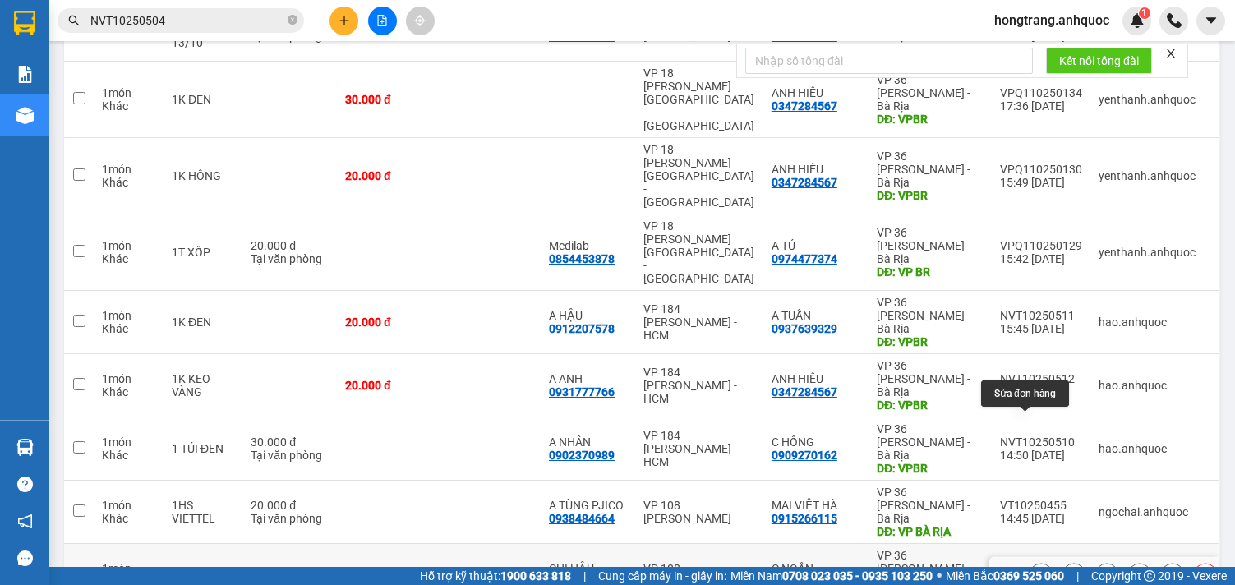
click at [1035, 569] on icon at bounding box center [1041, 575] width 12 height 12
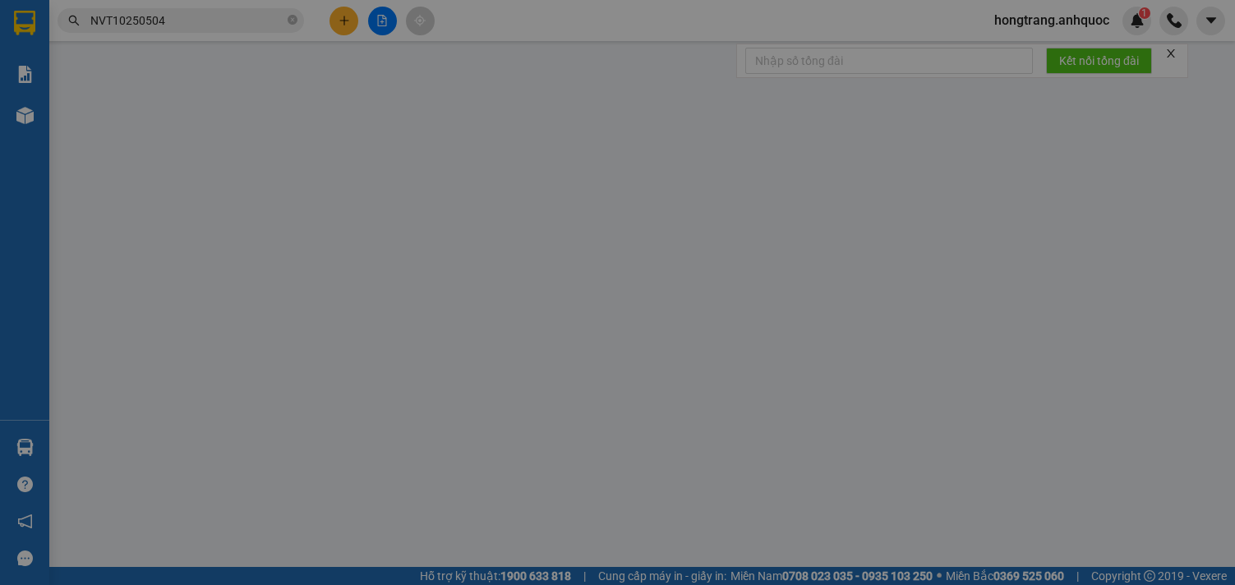
type input "0973681073"
type input "CHỊ HẬU"
type input "0854030079"
type input "C NGÂN"
type input "VPBR"
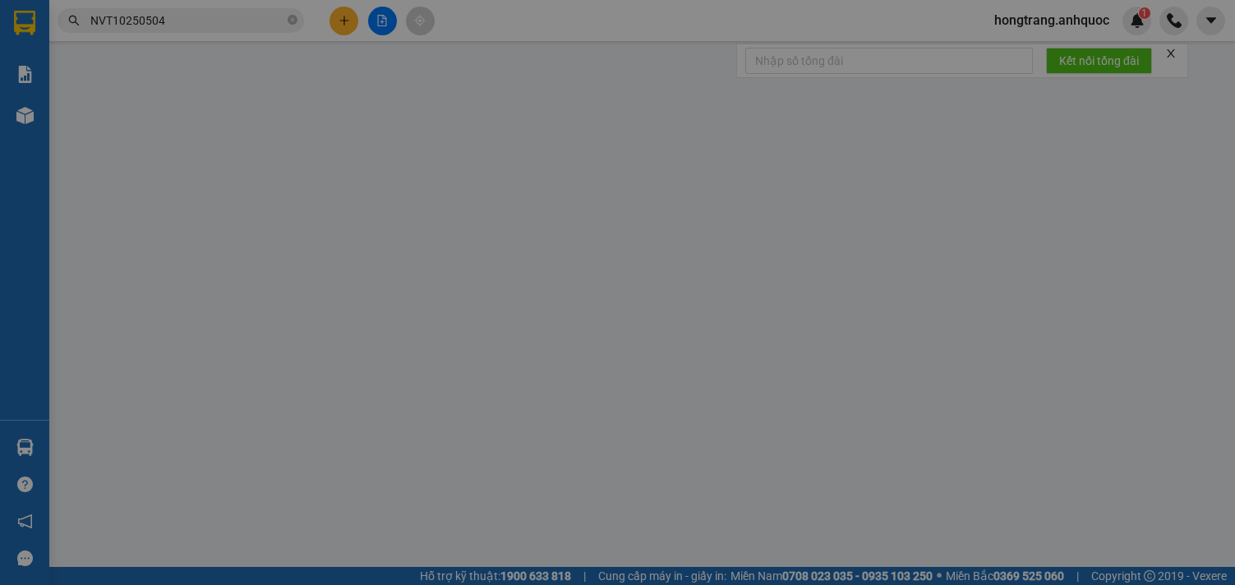
type input "20.000"
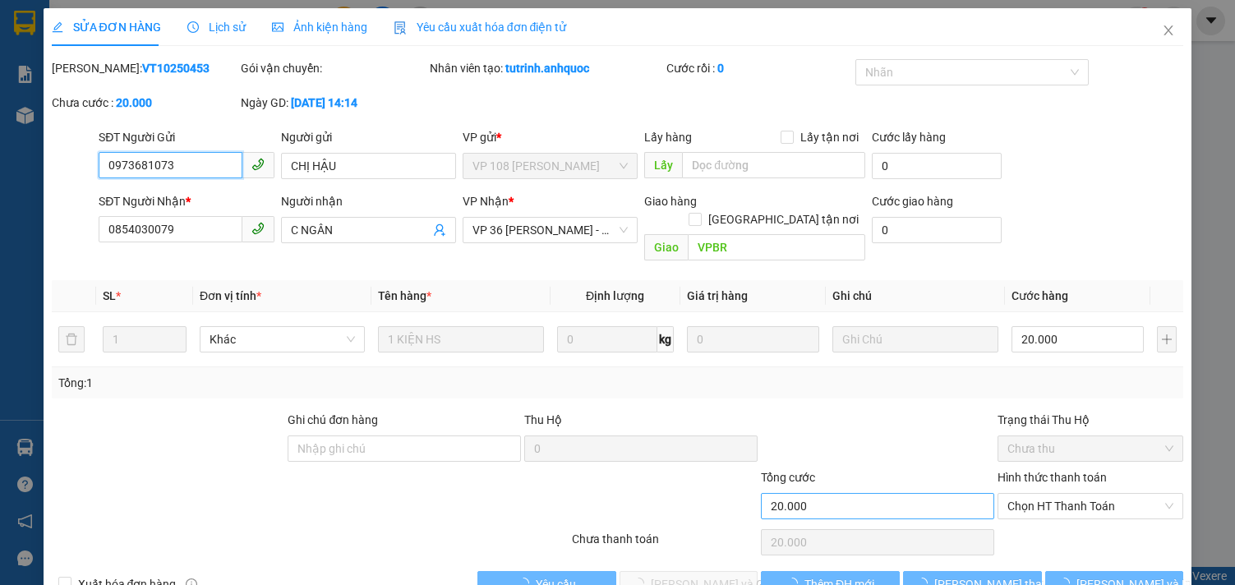
scroll to position [26, 0]
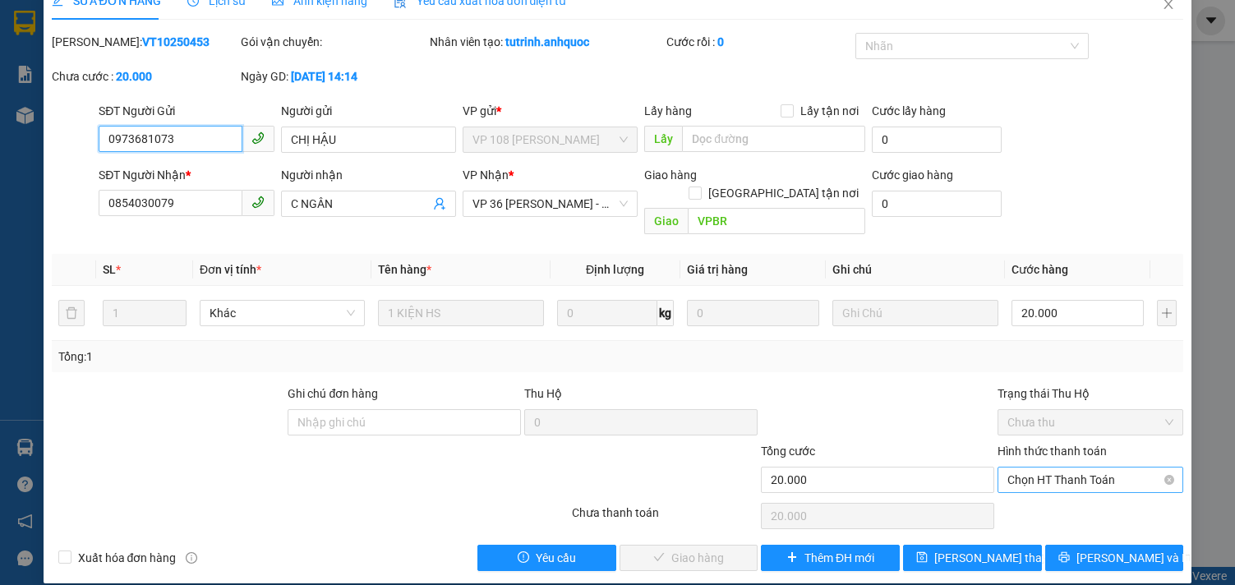
click at [1044, 467] on span "Chọn HT Thanh Toán" at bounding box center [1090, 479] width 166 height 25
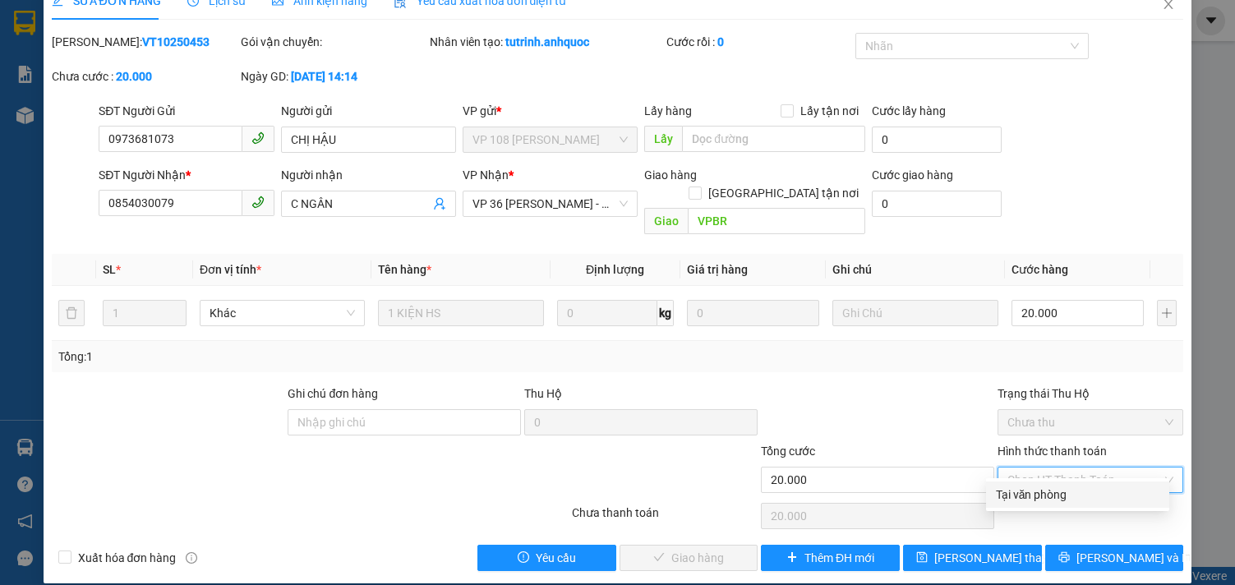
click at [1038, 495] on div "Tại văn phòng" at bounding box center [1077, 495] width 163 height 18
type input "0"
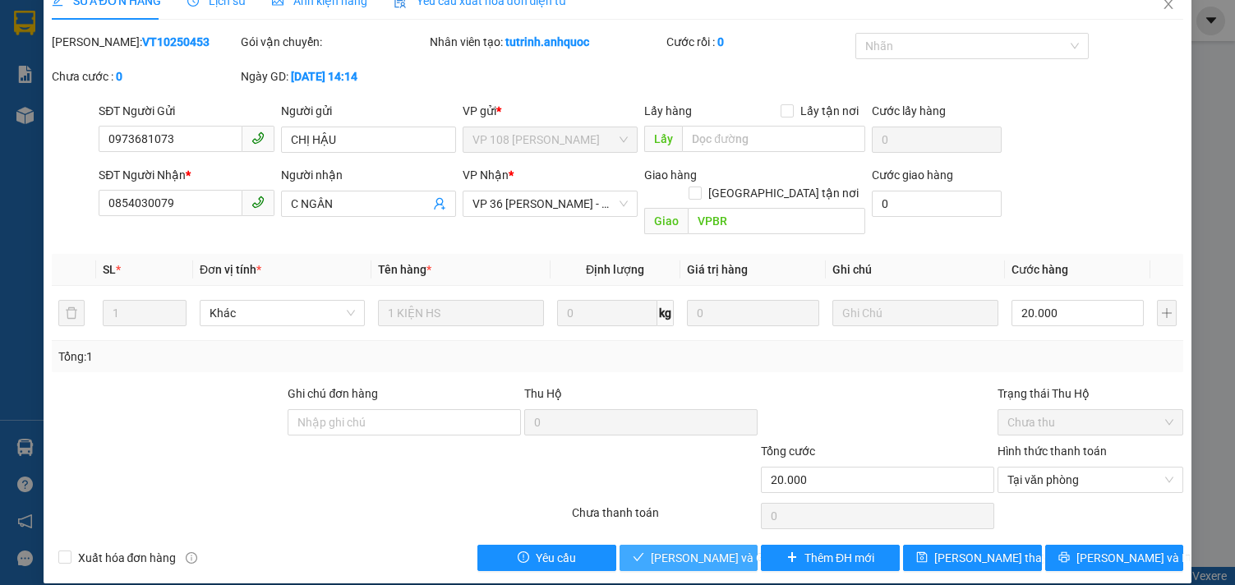
click at [705, 549] on span "[PERSON_NAME] và Giao hàng" at bounding box center [730, 558] width 158 height 18
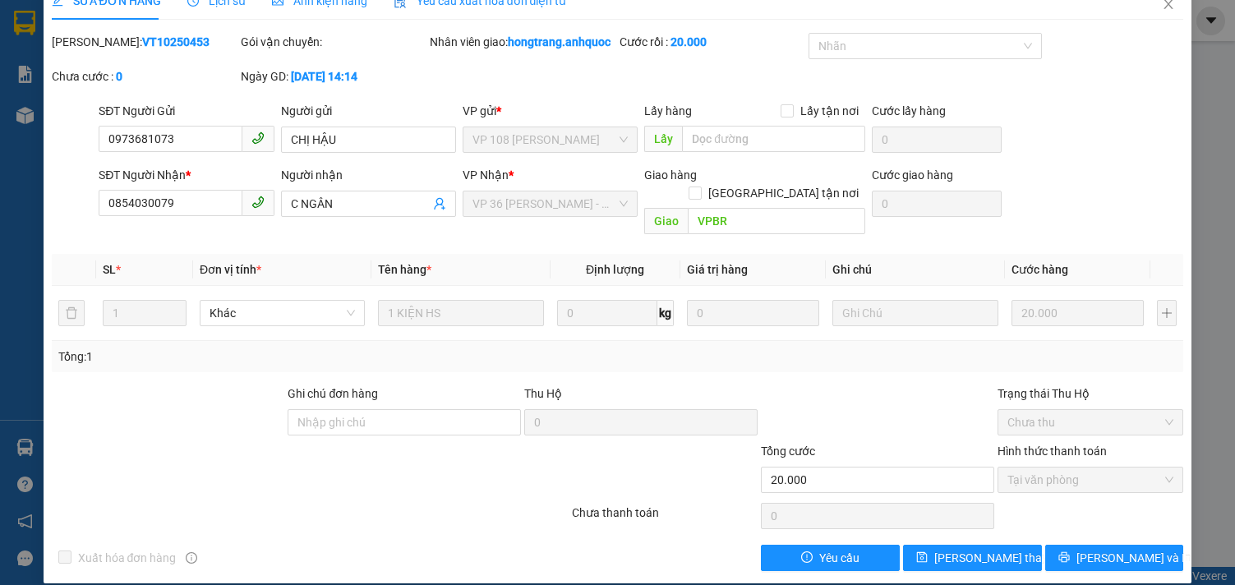
click at [94, 343] on div "Tổng: 1" at bounding box center [618, 356] width 1132 height 31
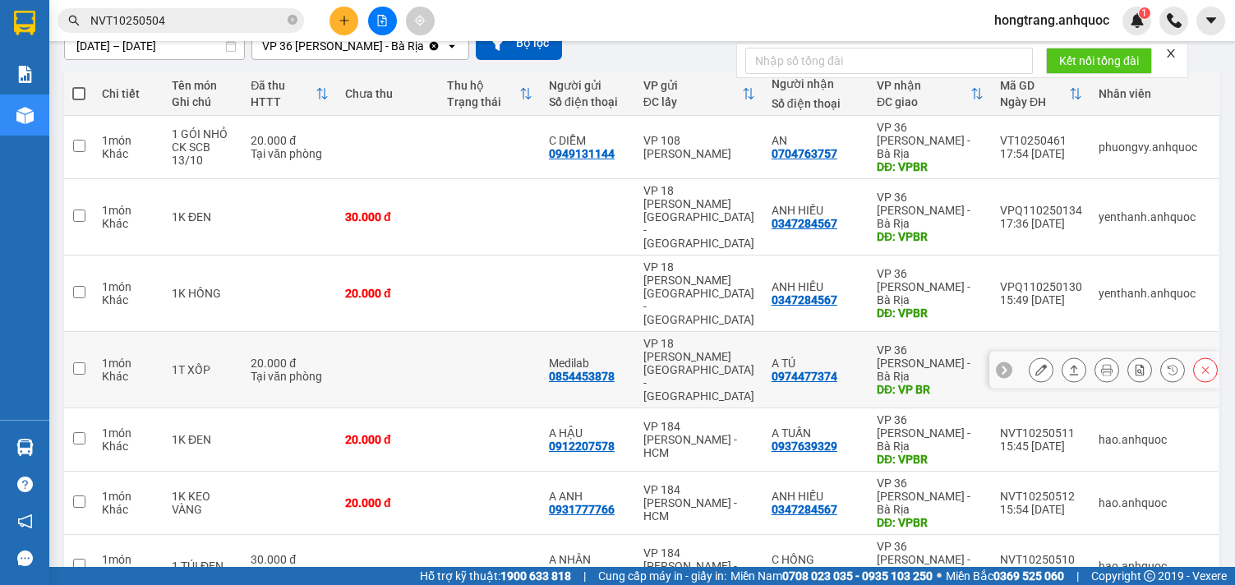
scroll to position [205, 0]
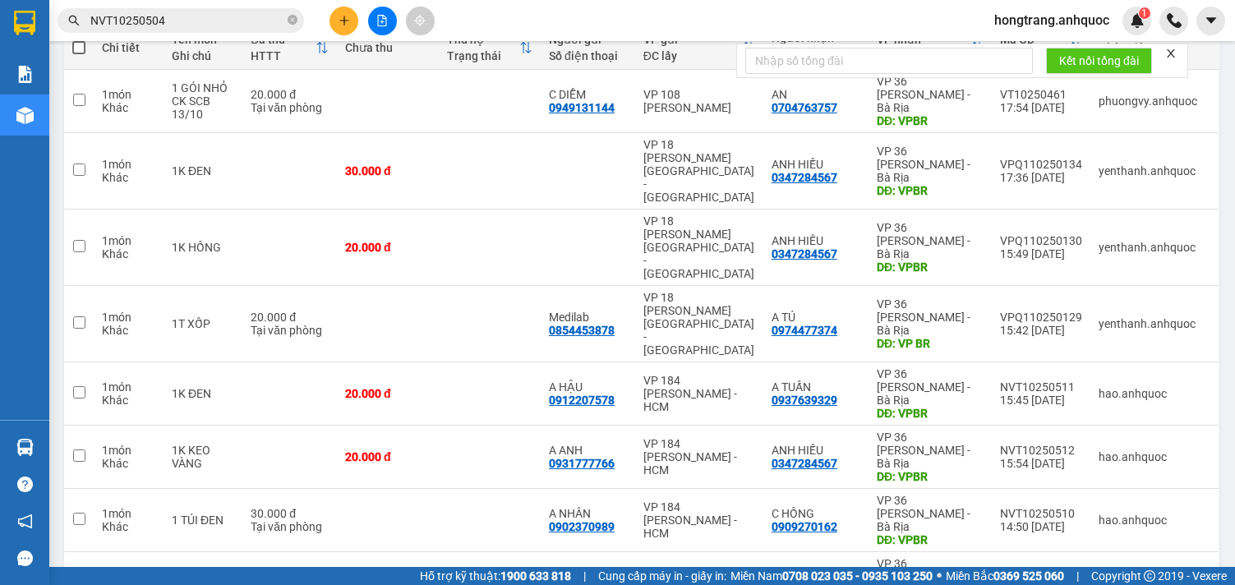
click at [9, 243] on div "Báo cáo Báo cáo dòng tiền (nhân viên) Doanh số tạo đơn theo VP gửi (nhà xe) Doa…" at bounding box center [24, 236] width 49 height 366
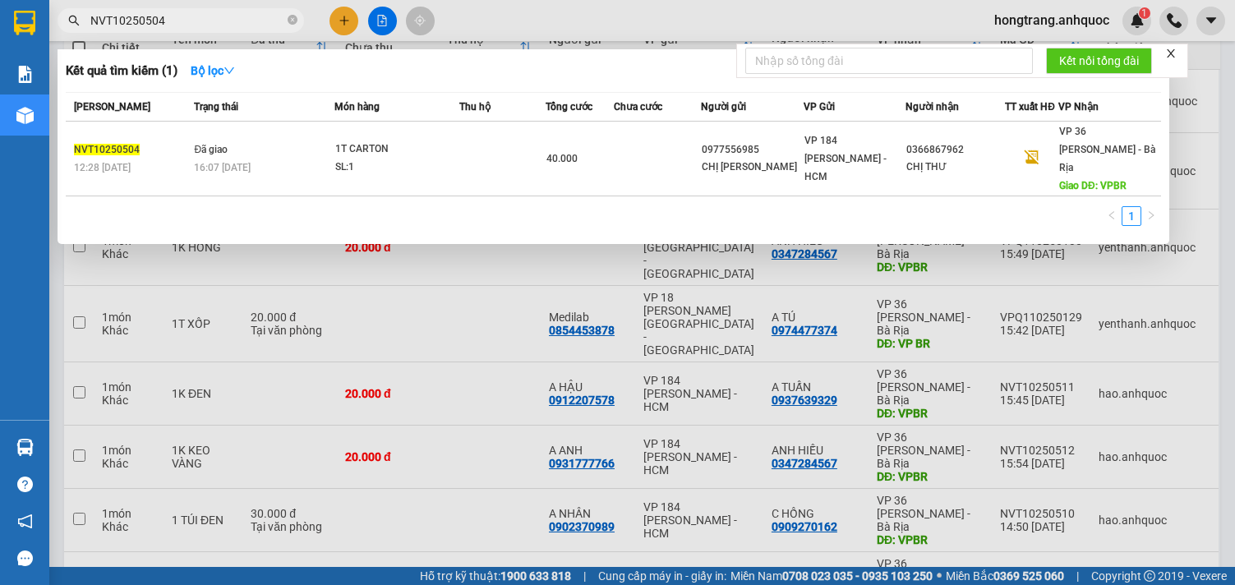
click at [236, 17] on input "NVT10250504" at bounding box center [187, 21] width 194 height 18
paste input "12"
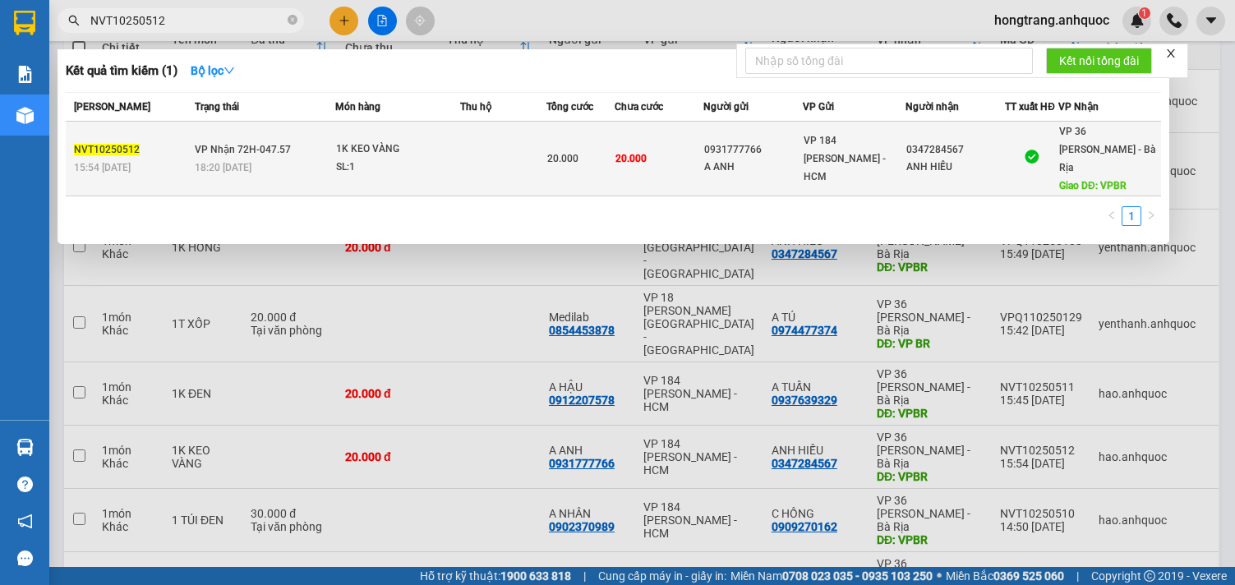
type input "NVT10250512"
click at [350, 161] on div "SL: 1" at bounding box center [397, 168] width 123 height 18
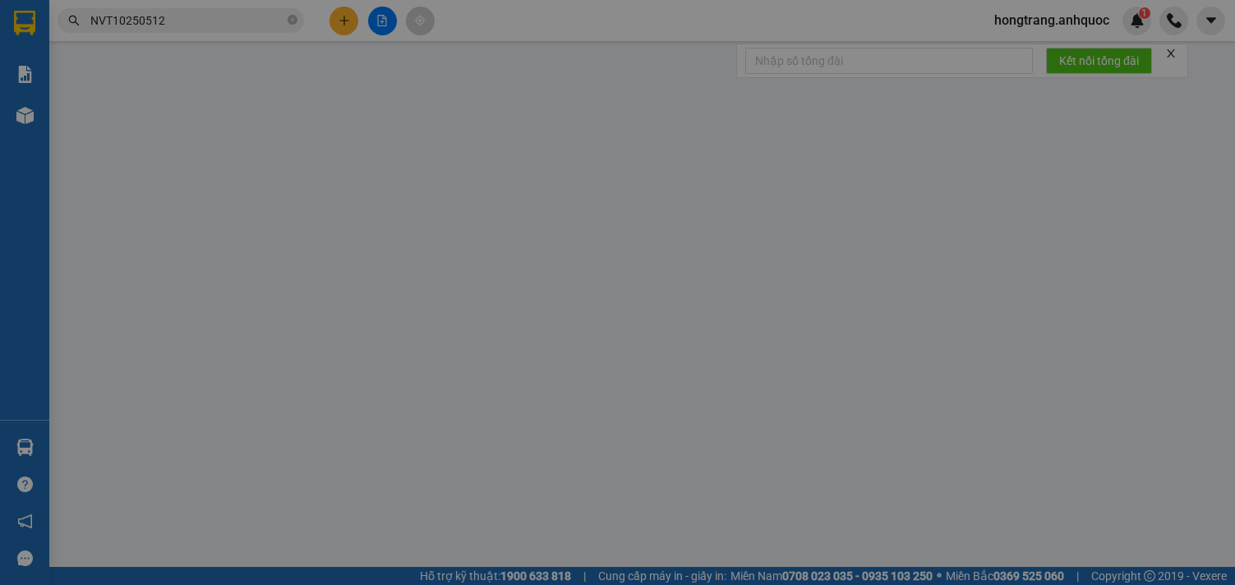
type input "0931777766"
type input "A ANH"
type input "0347284567"
type input "ANH HIẾU"
type input "VPBR"
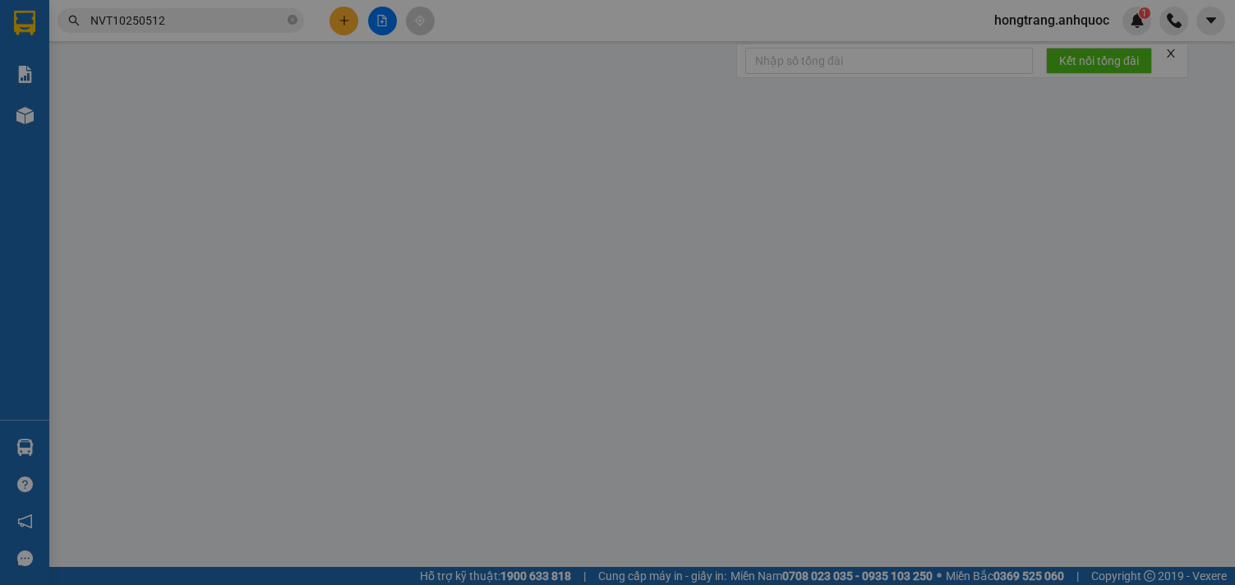
type input "20.000"
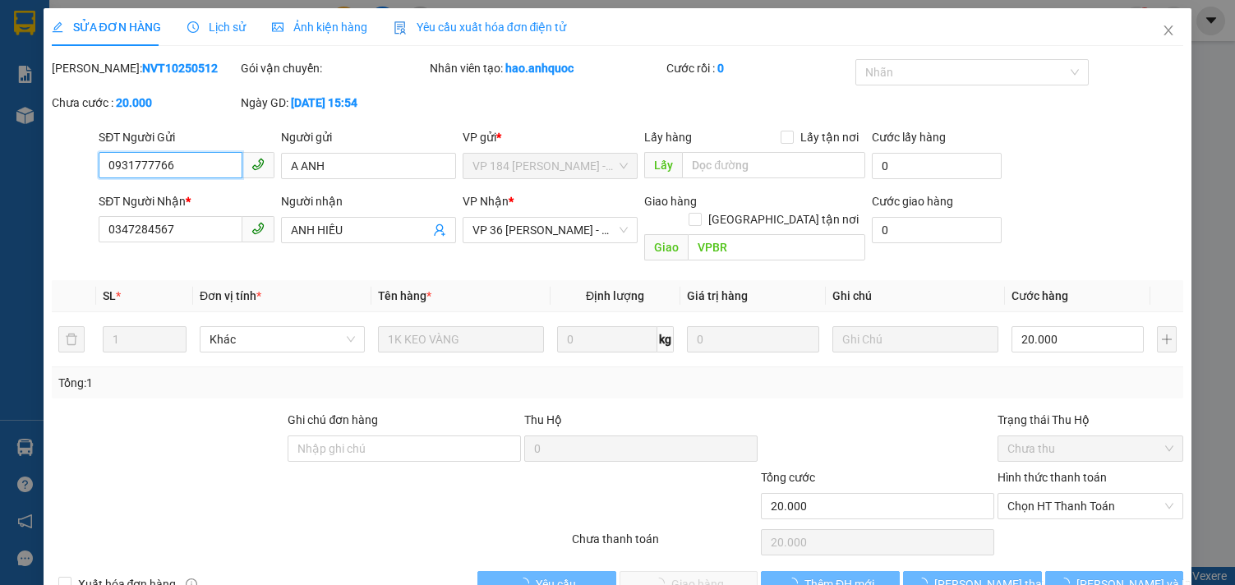
checkbox input "true"
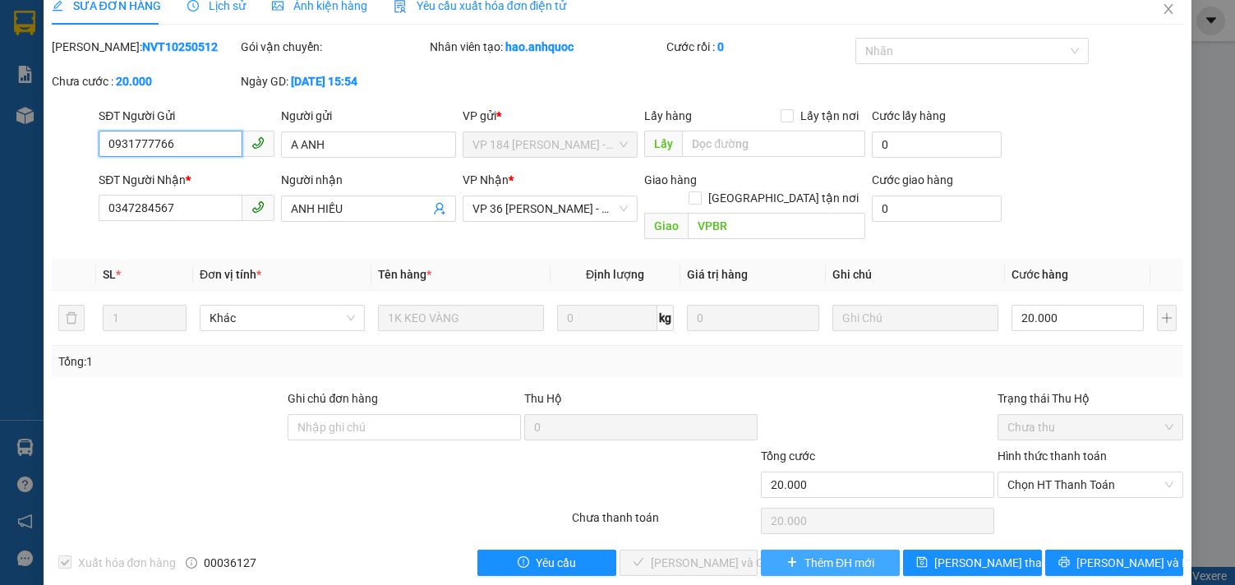
scroll to position [26, 0]
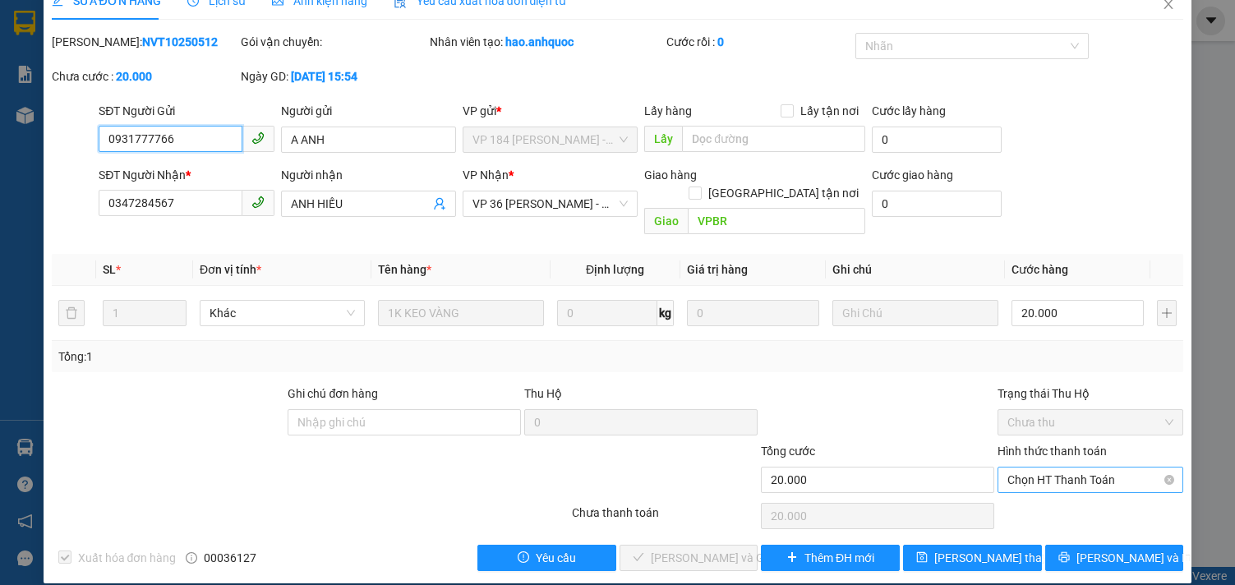
click at [1020, 467] on span "Chọn HT Thanh Toán" at bounding box center [1090, 479] width 166 height 25
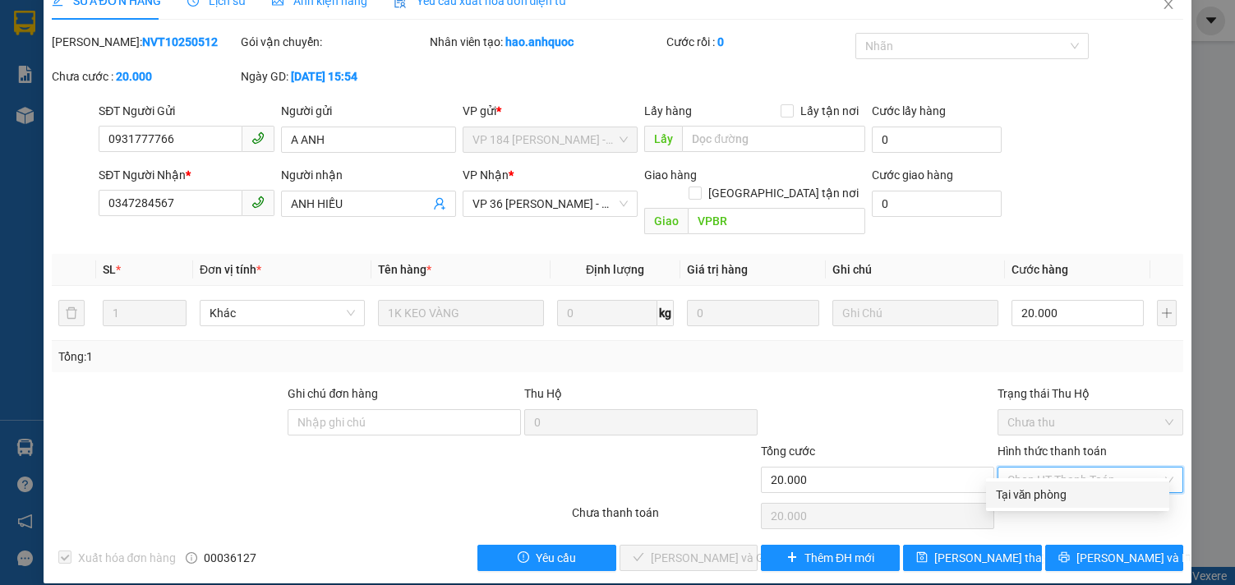
click at [1000, 507] on div "Tại văn phòng" at bounding box center [1077, 494] width 183 height 26
type input "0"
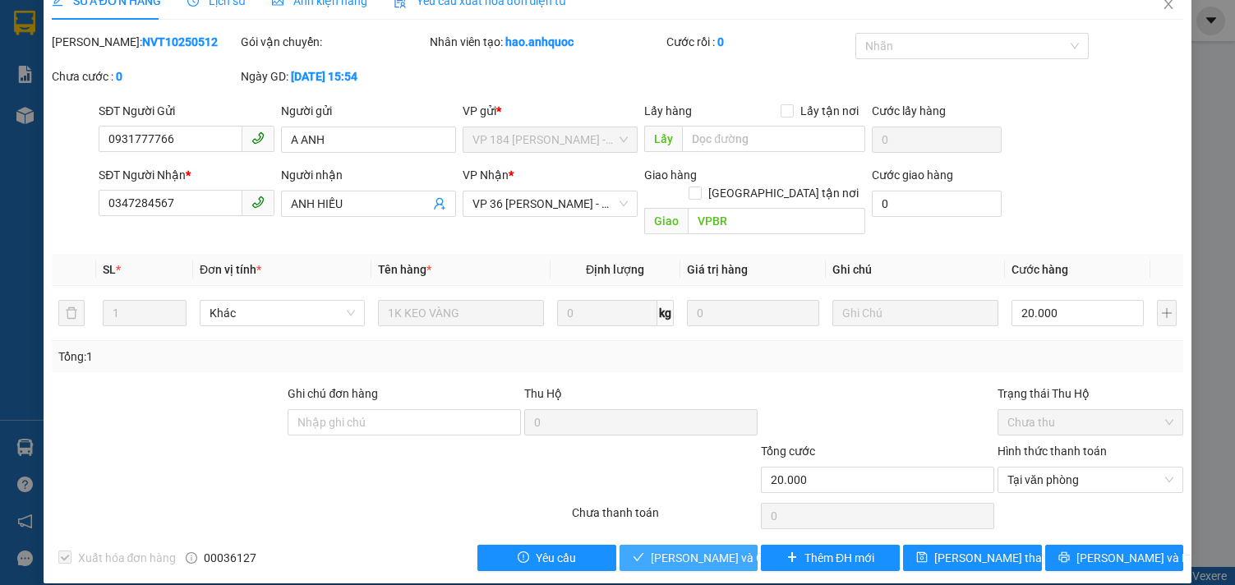
click at [671, 549] on span "[PERSON_NAME] và Giao hàng" at bounding box center [730, 558] width 158 height 18
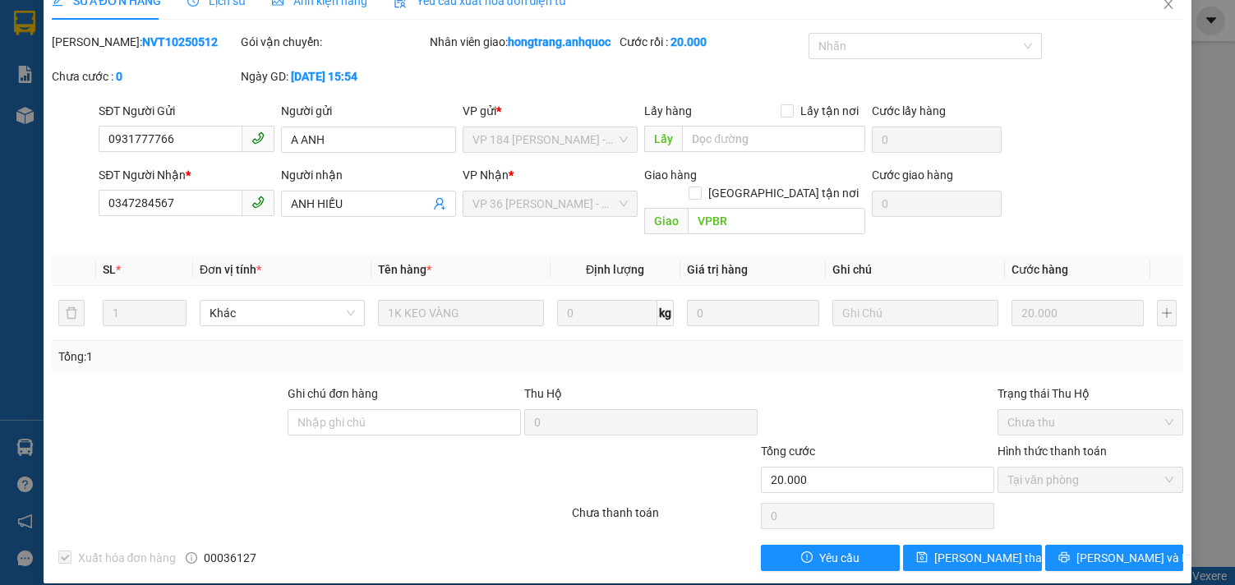
click at [87, 259] on th at bounding box center [74, 270] width 44 height 32
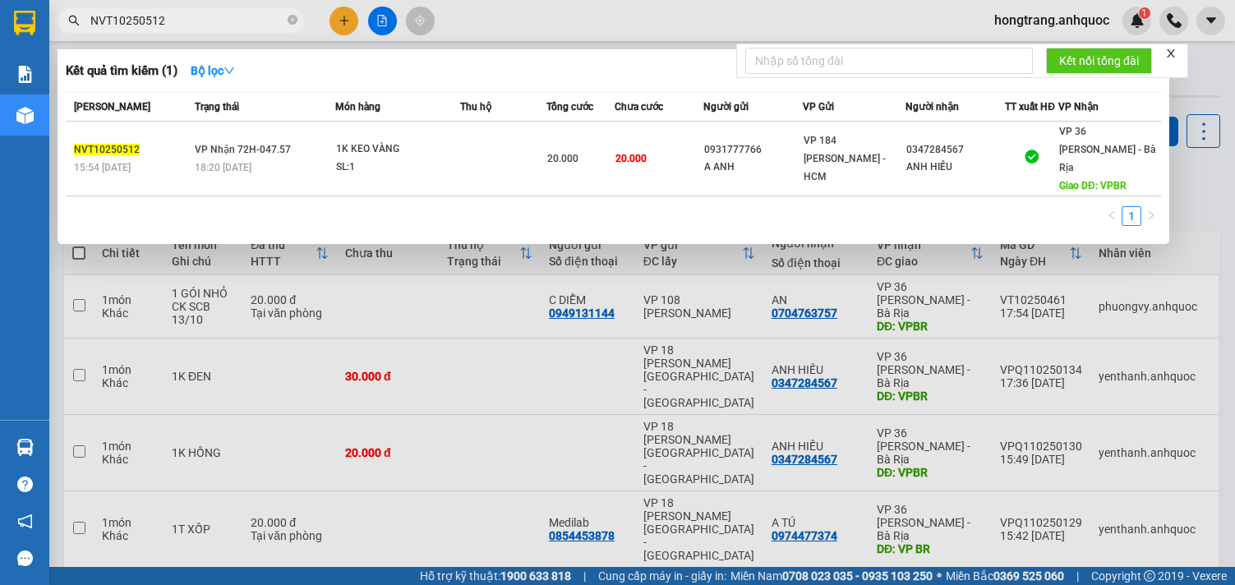
click at [173, 22] on input "NVT10250512" at bounding box center [187, 21] width 194 height 18
paste input "0"
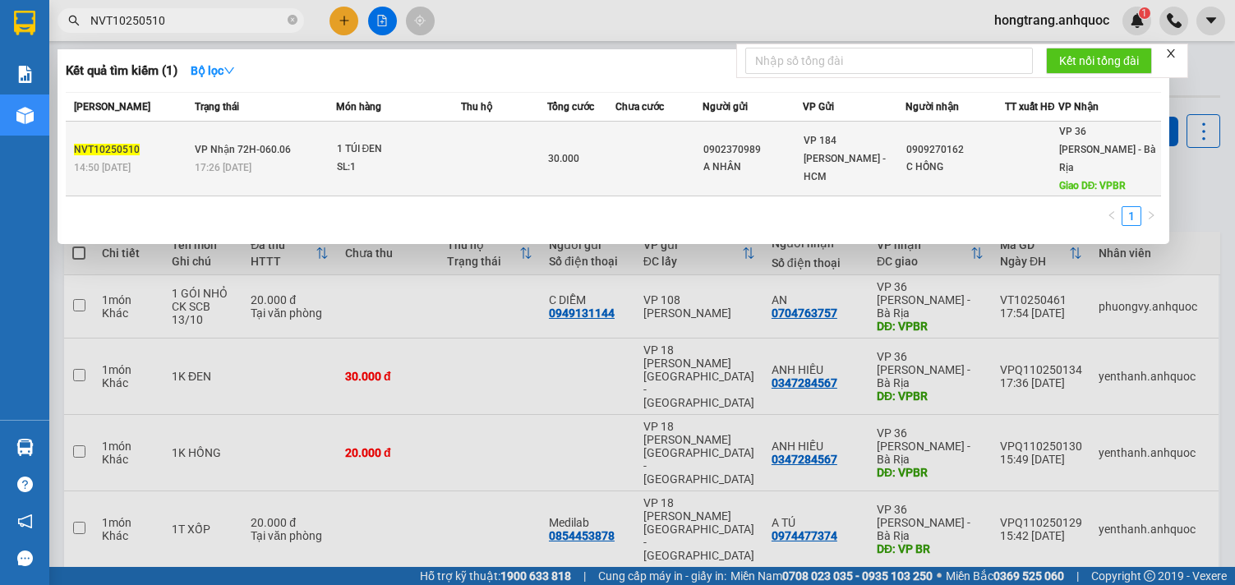
type input "NVT10250510"
click at [385, 146] on div "1 TÚI ĐEN" at bounding box center [398, 149] width 123 height 18
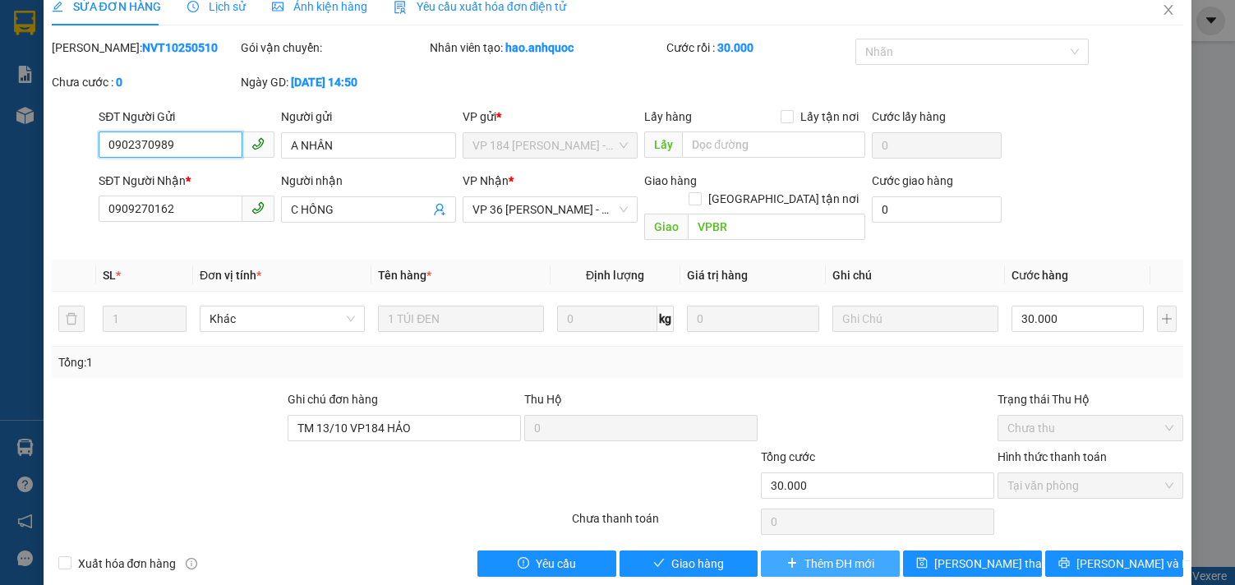
scroll to position [26, 0]
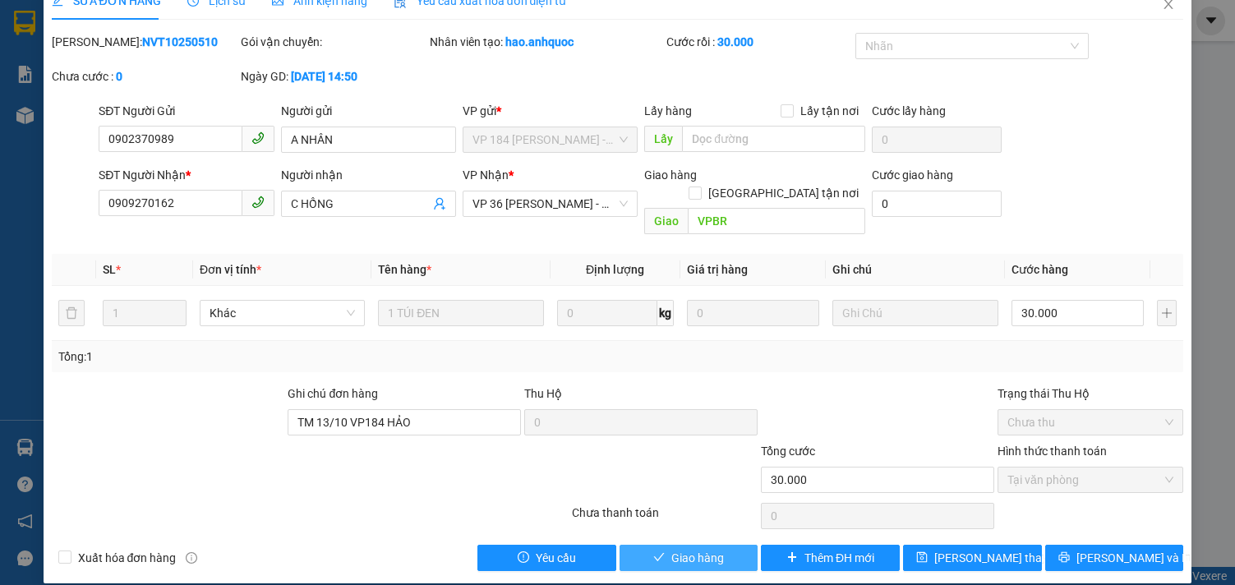
click at [692, 549] on span "Giao hàng" at bounding box center [697, 558] width 53 height 18
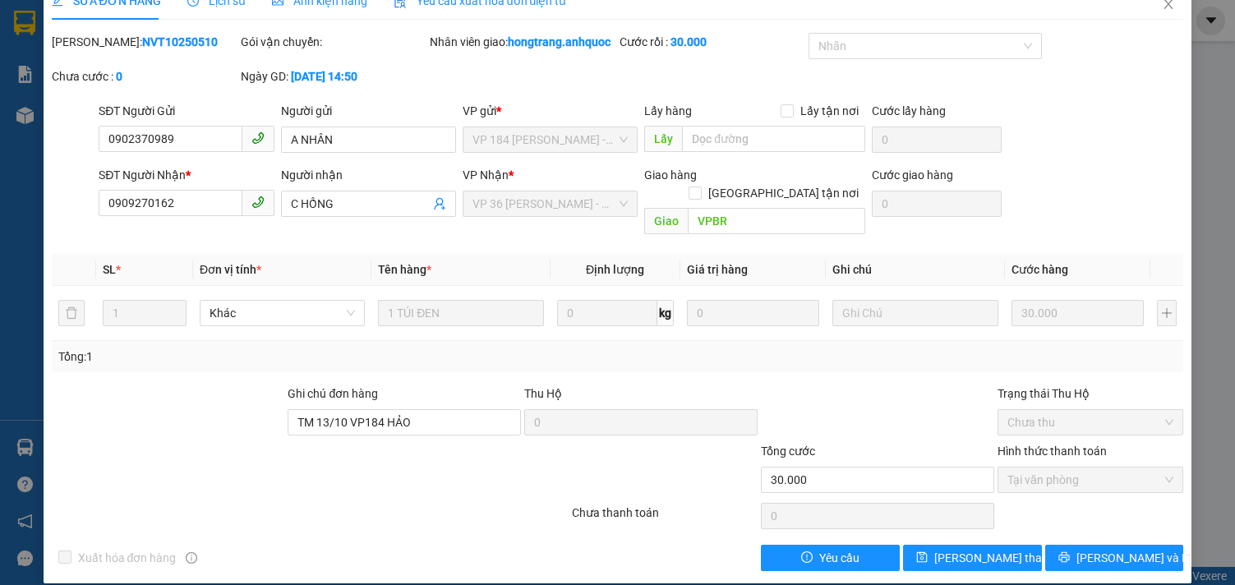
drag, startPoint x: 48, startPoint y: 273, endPoint x: 62, endPoint y: 262, distance: 18.2
click at [49, 271] on div "SỬA ĐƠN HÀNG Lịch sử Ảnh kiện hàng Yêu cầu xuất hóa đơn điện tử Total Paid Fee …" at bounding box center [618, 282] width 1149 height 601
